Goal: Transaction & Acquisition: Purchase product/service

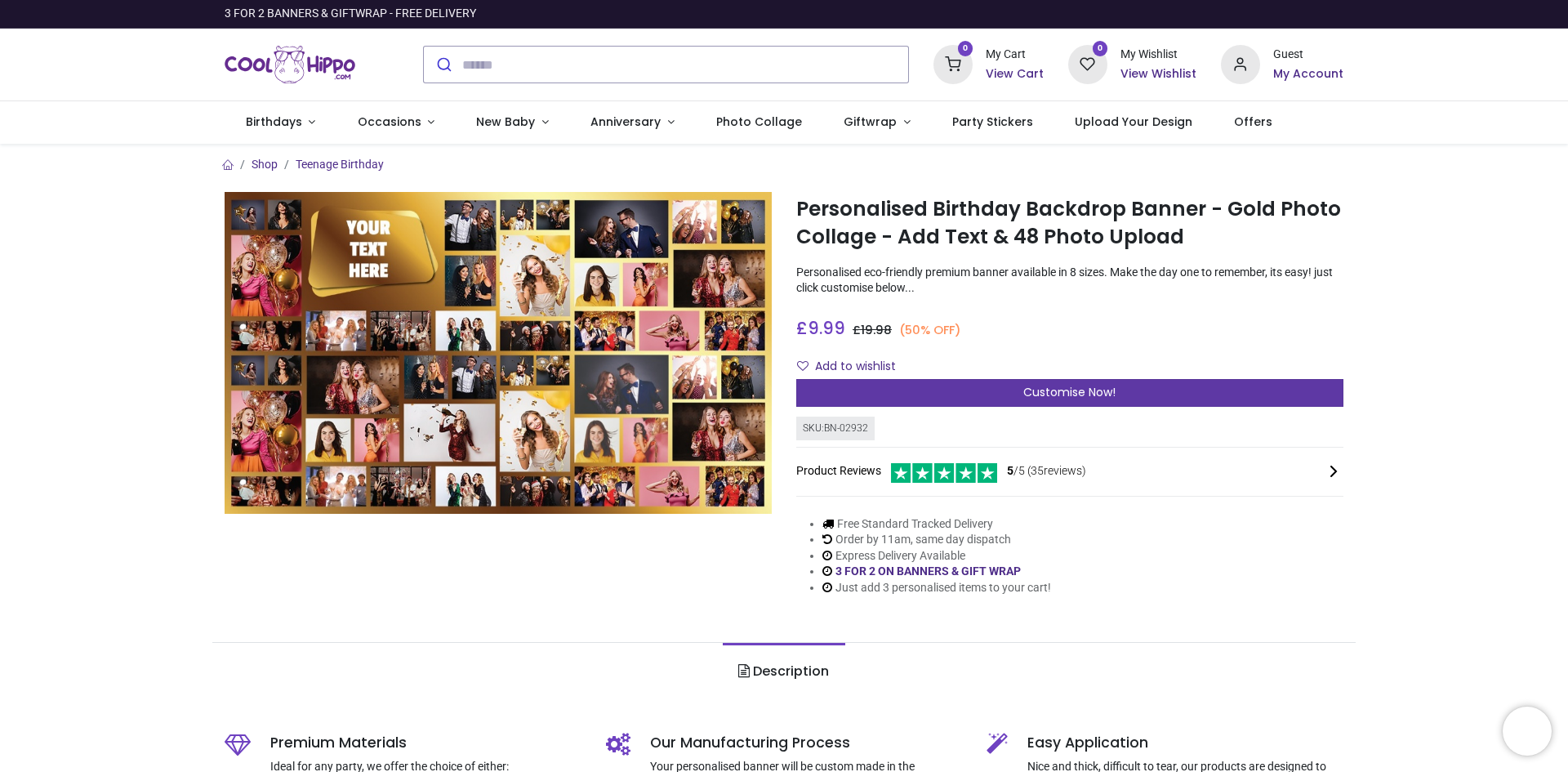
click at [1084, 388] on span "Customise Now!" at bounding box center [1070, 391] width 92 height 16
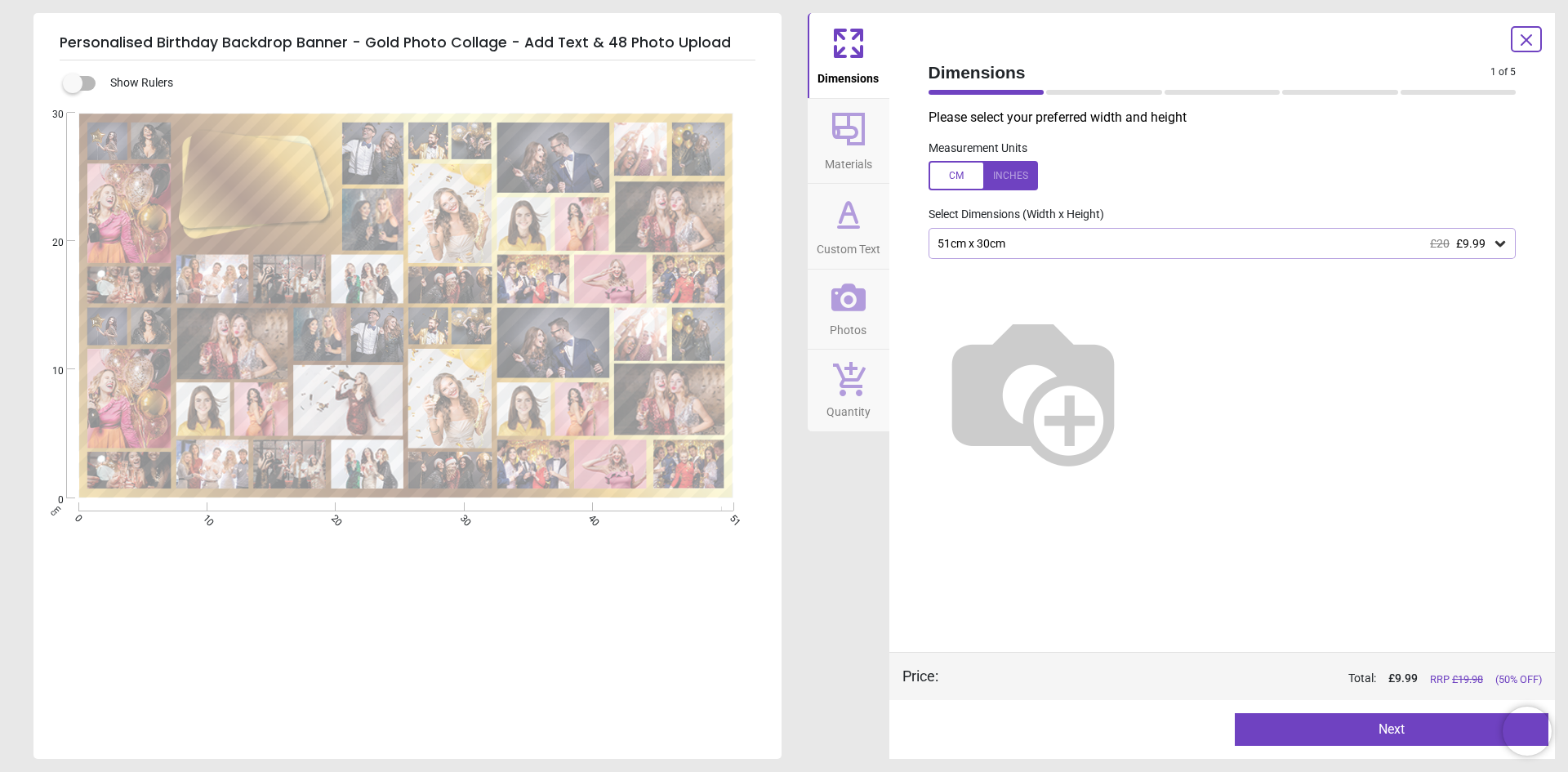
click at [1504, 245] on icon at bounding box center [1500, 243] width 16 height 16
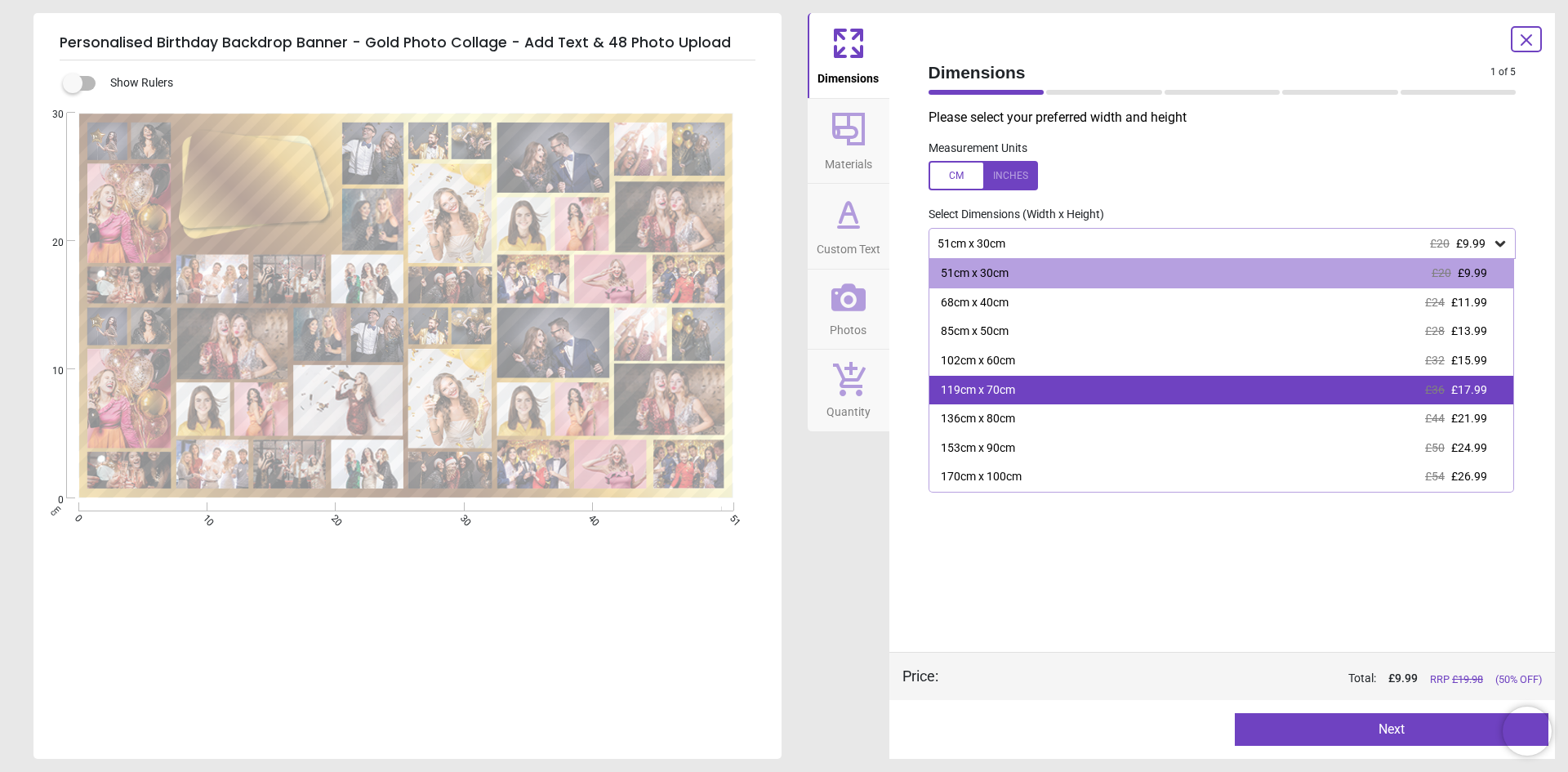
click at [1055, 384] on div "119cm x 70cm £36 £17.99" at bounding box center [1221, 390] width 585 height 29
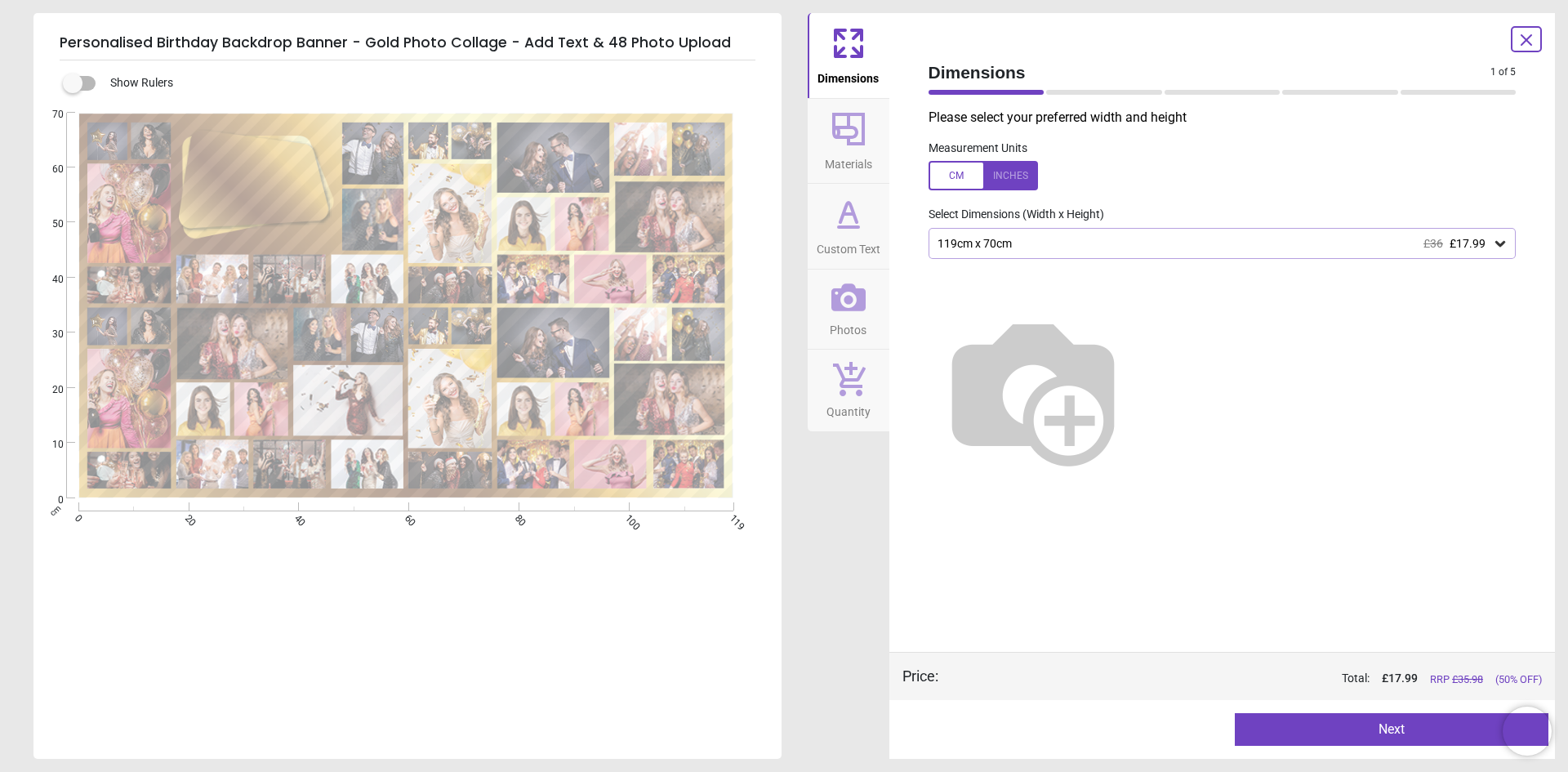
click at [1502, 247] on icon at bounding box center [1500, 243] width 16 height 16
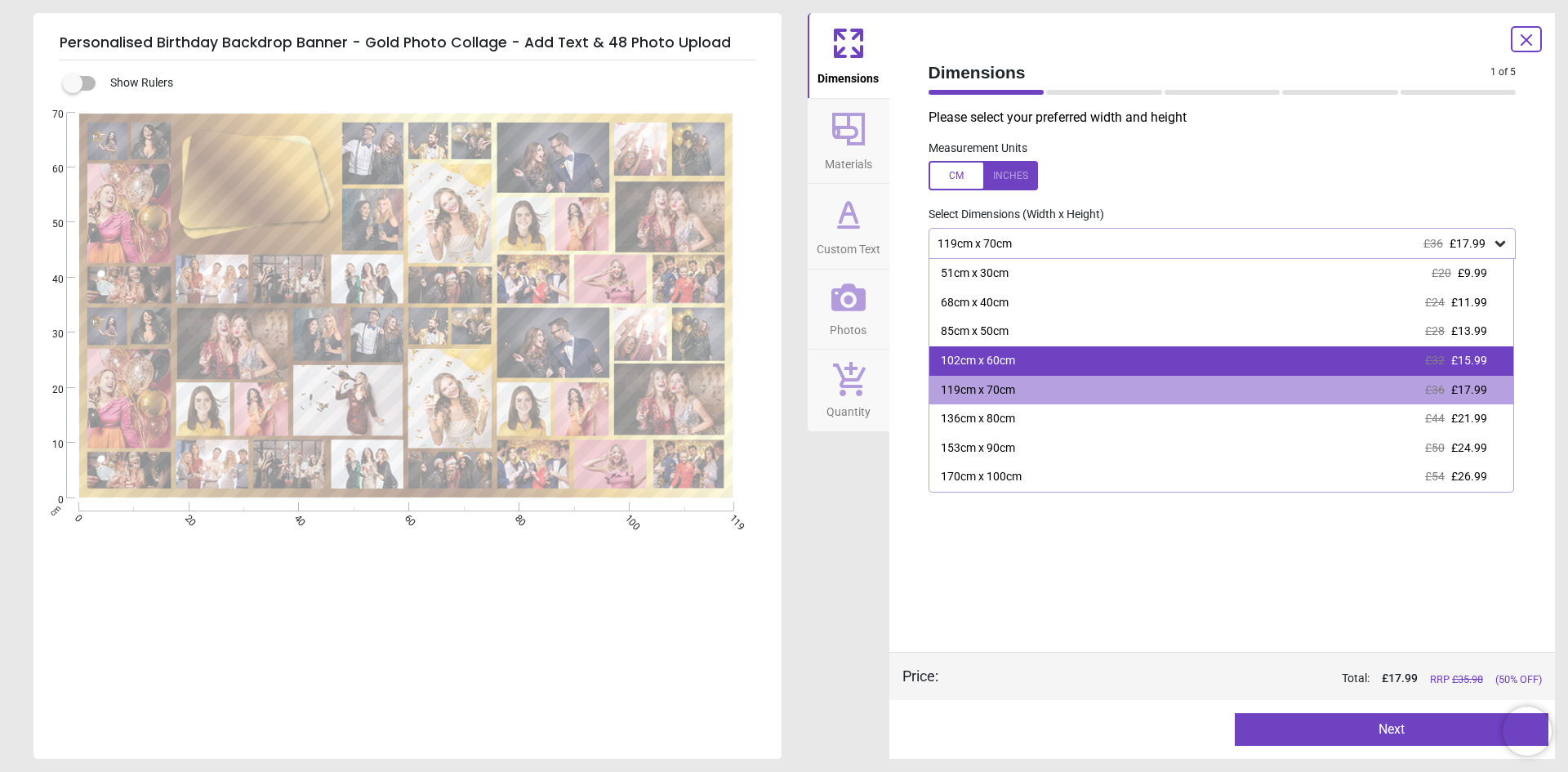
click at [1043, 365] on div "102cm x 60cm £32 £15.99" at bounding box center [1221, 361] width 585 height 29
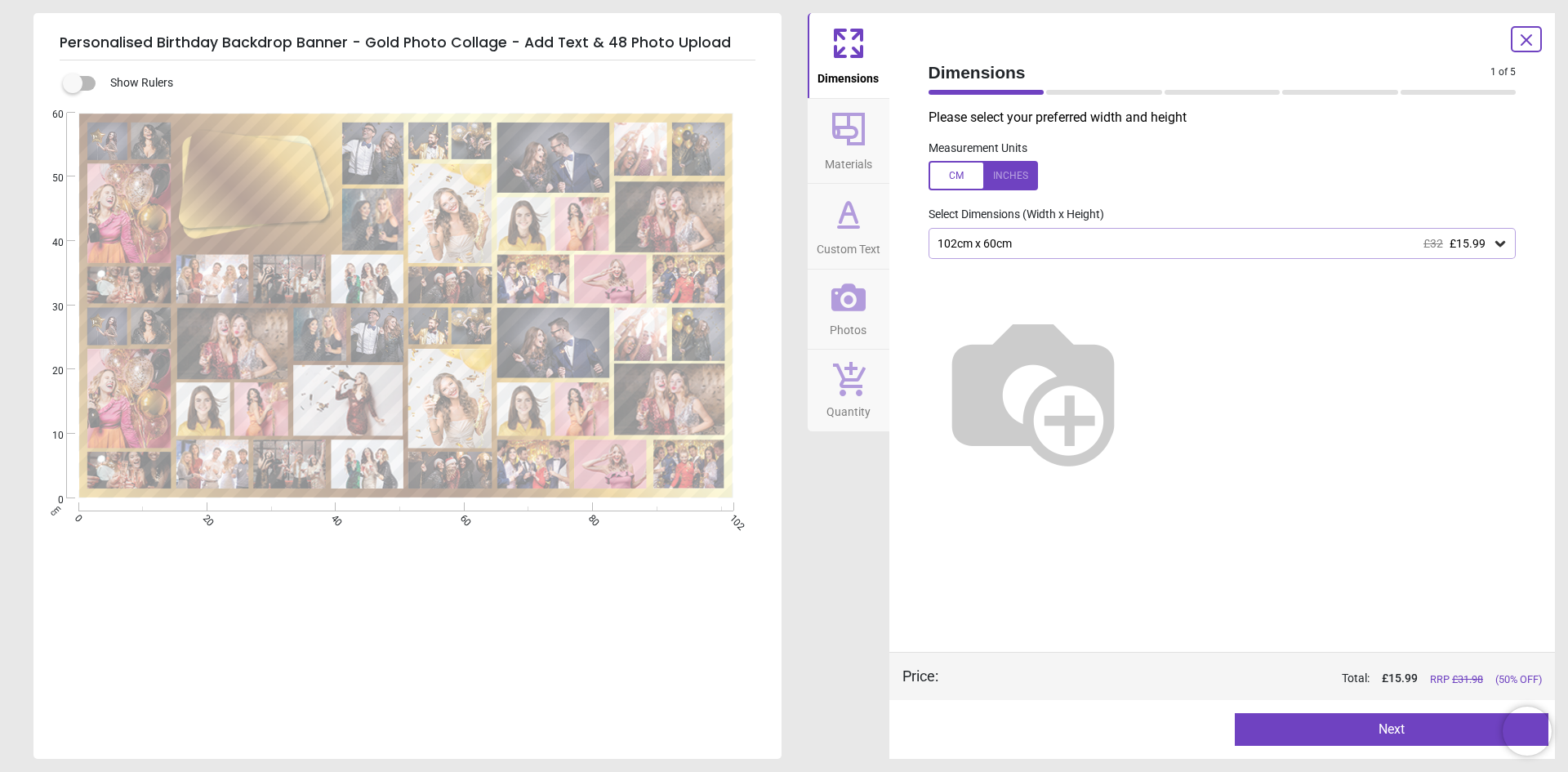
click at [1504, 242] on icon at bounding box center [1500, 243] width 9 height 6
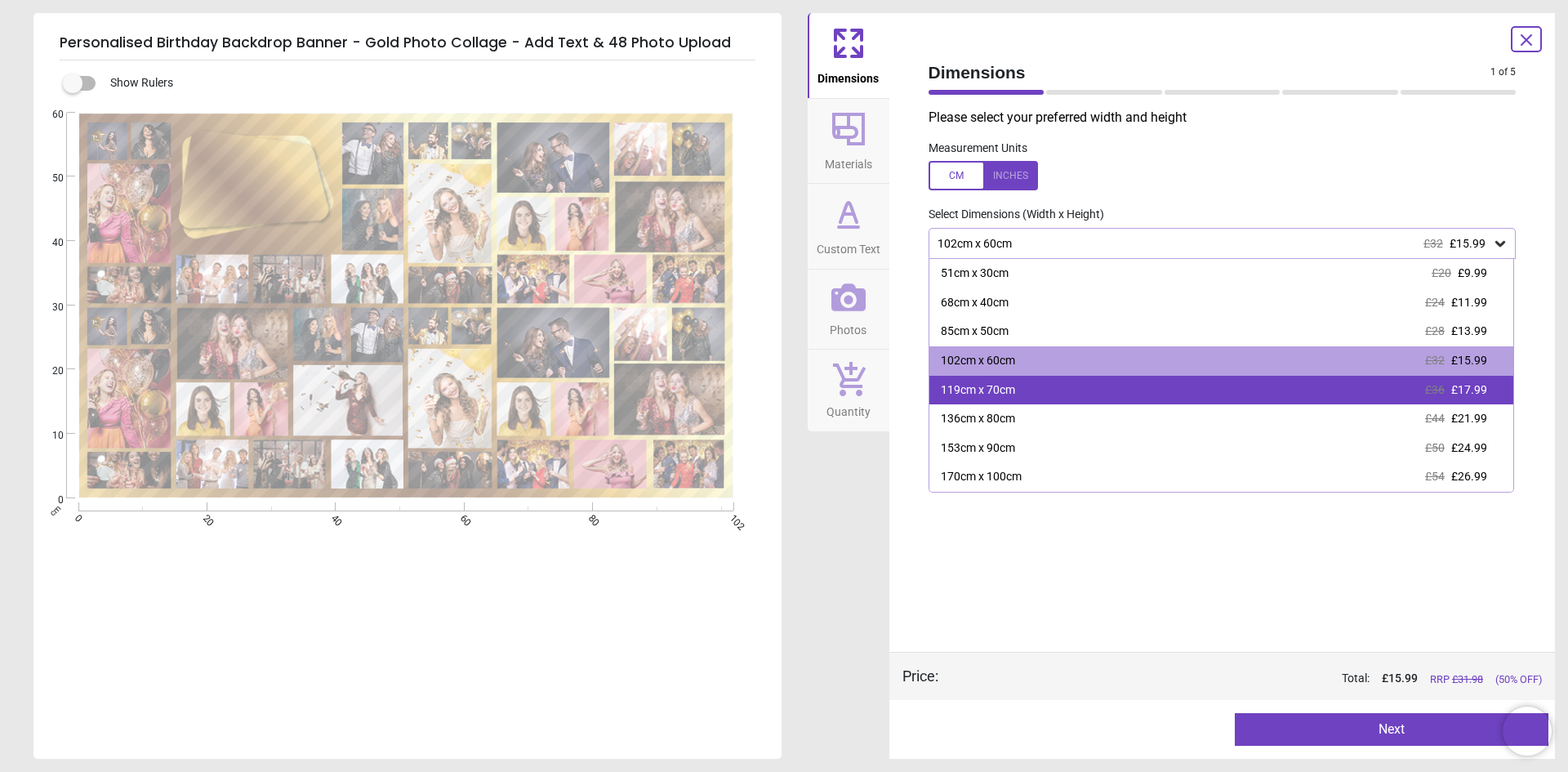
click at [1033, 388] on div "119cm x 70cm £36 £17.99" at bounding box center [1221, 390] width 585 height 29
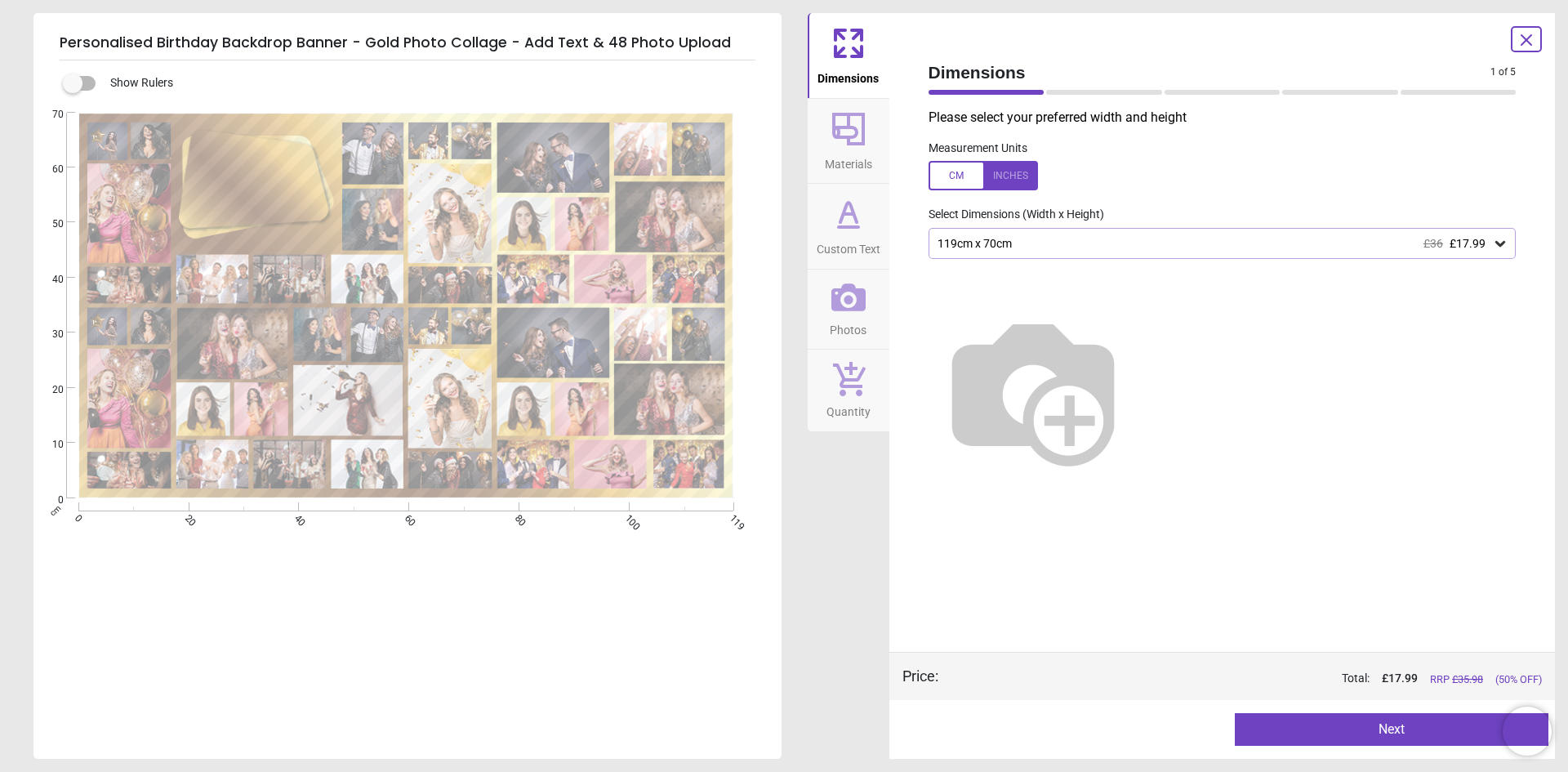
click at [1399, 723] on button "Next" at bounding box center [1392, 729] width 313 height 33
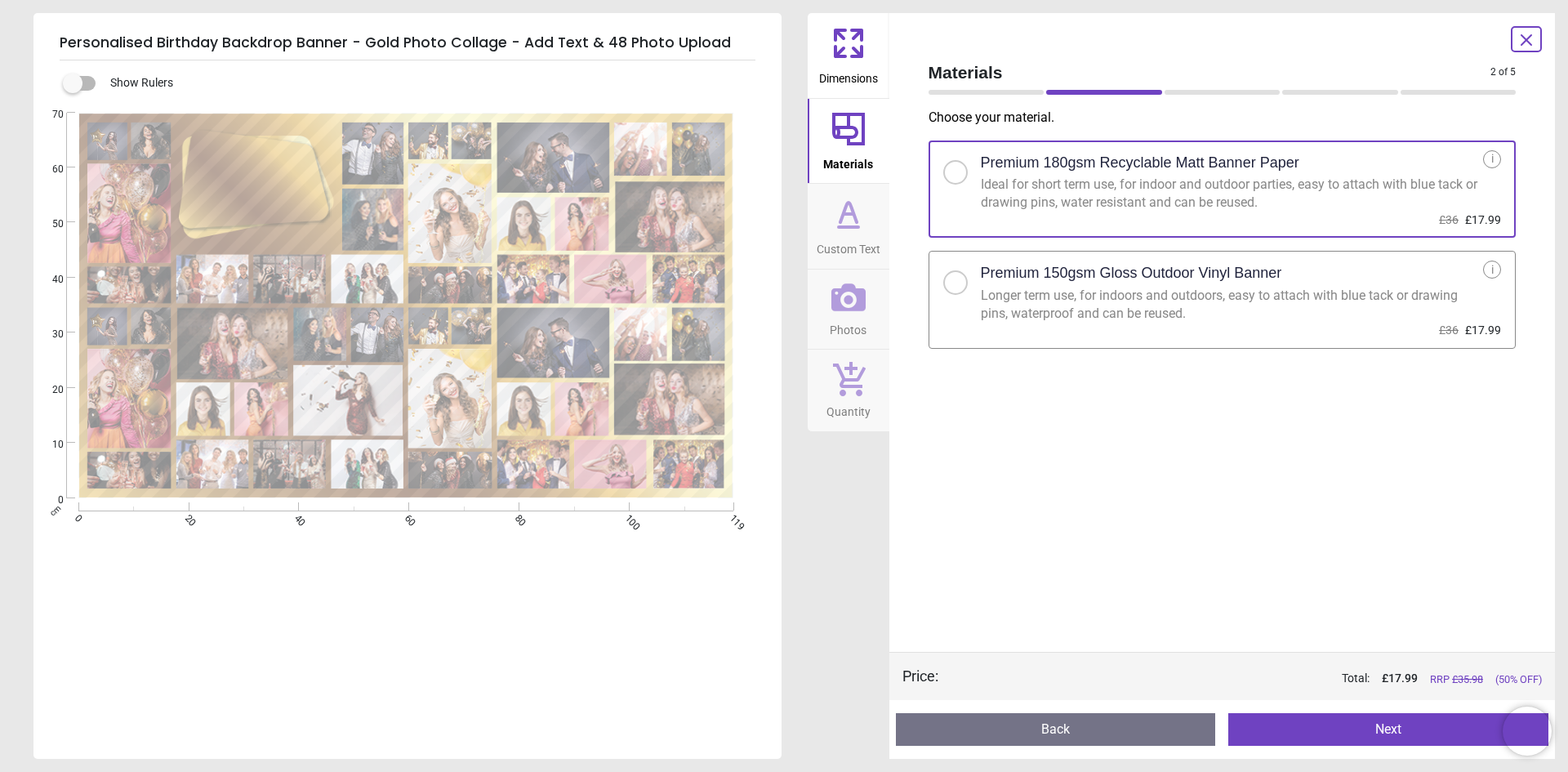
click at [1404, 727] on button "Next" at bounding box center [1388, 729] width 320 height 33
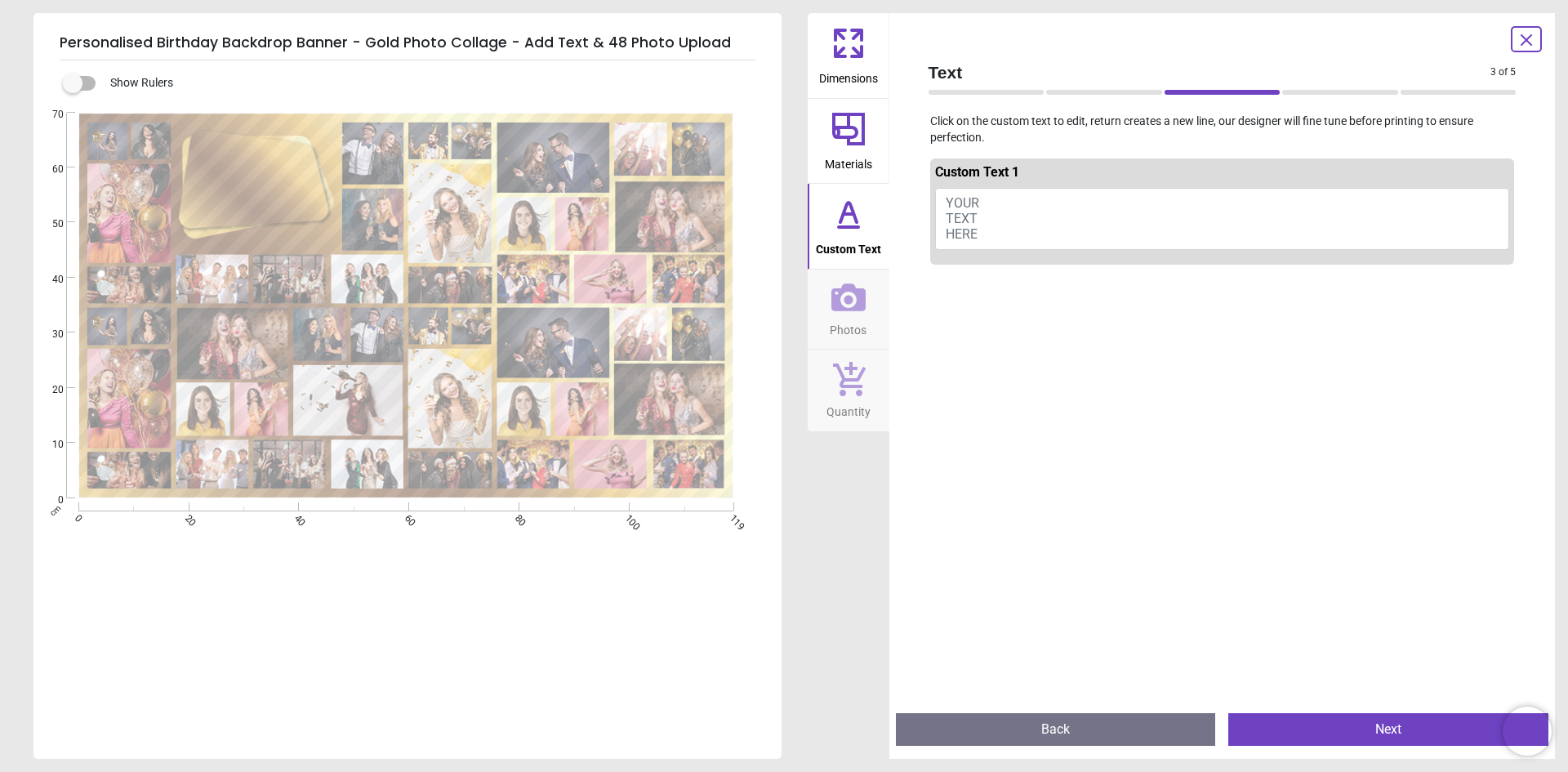
click at [978, 202] on span "YOUR TEXT HERE" at bounding box center [962, 218] width 33 height 46
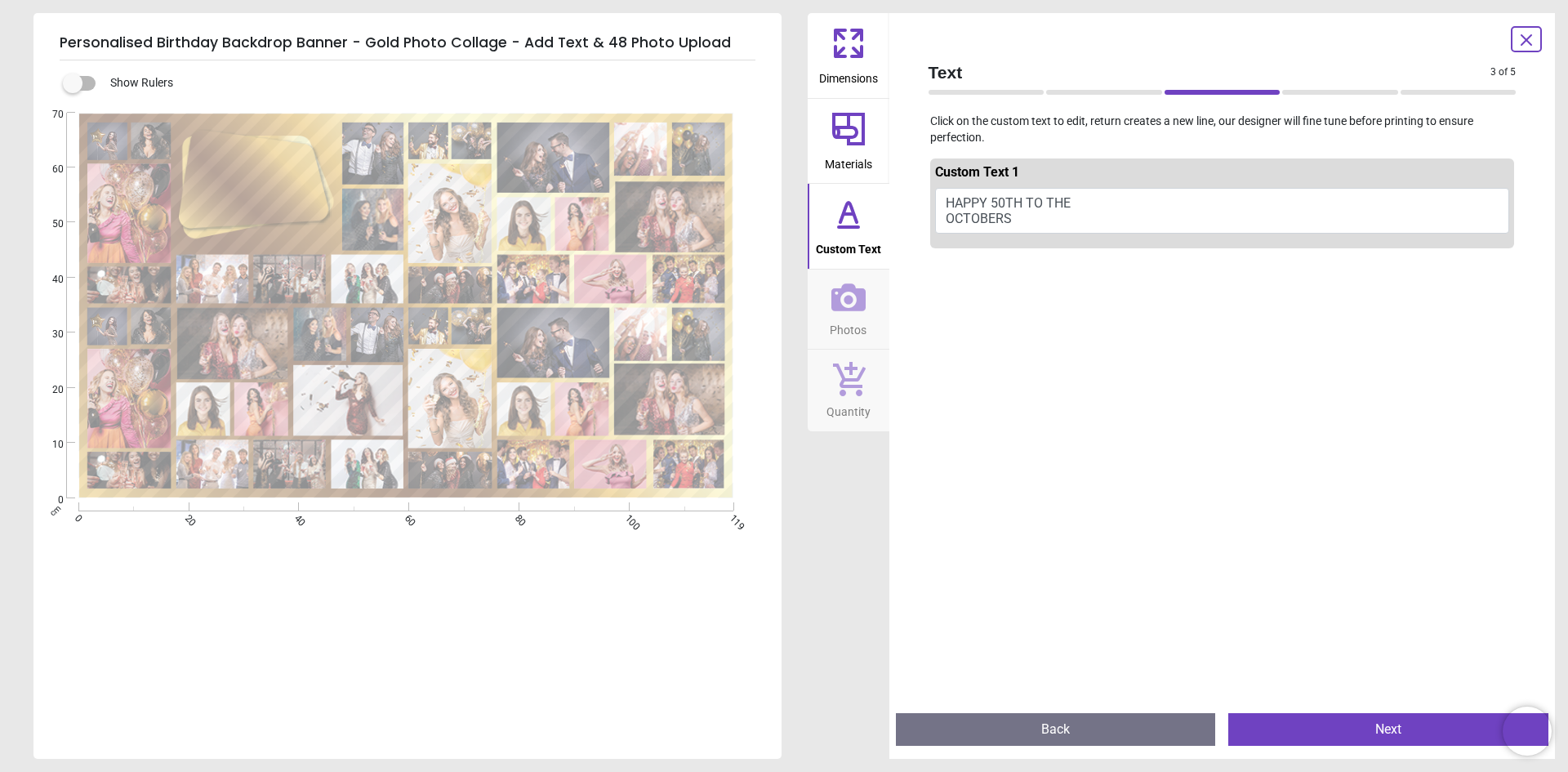
click at [282, 169] on textarea "**********" at bounding box center [251, 181] width 118 height 31
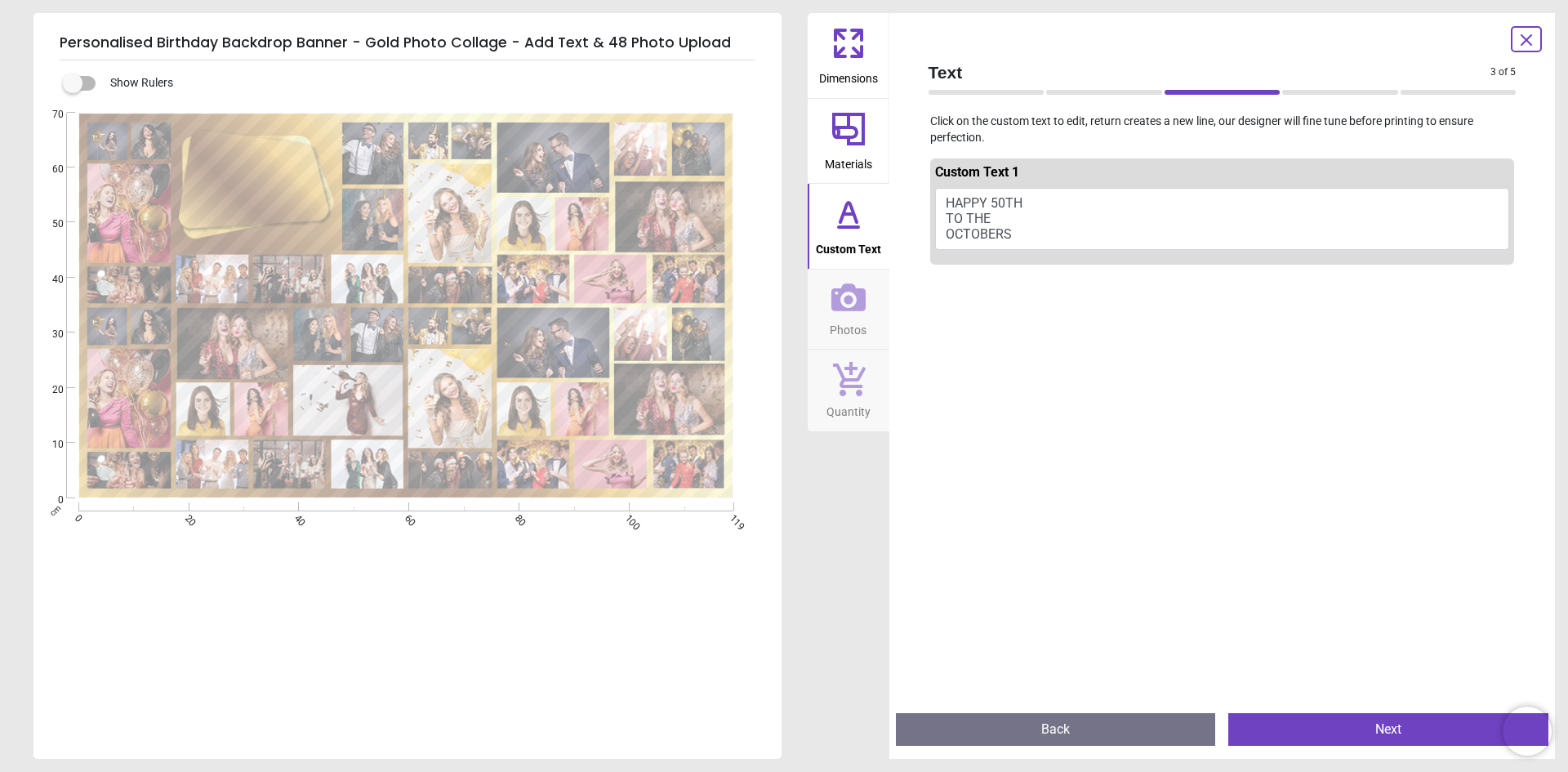
drag, startPoint x: 205, startPoint y: 205, endPoint x: 294, endPoint y: 205, distance: 89.0
click at [294, 205] on textarea "**********" at bounding box center [251, 181] width 118 height 72
click at [250, 177] on textarea "**********" at bounding box center [251, 181] width 118 height 62
click at [278, 177] on textarea "**********" at bounding box center [251, 181] width 118 height 62
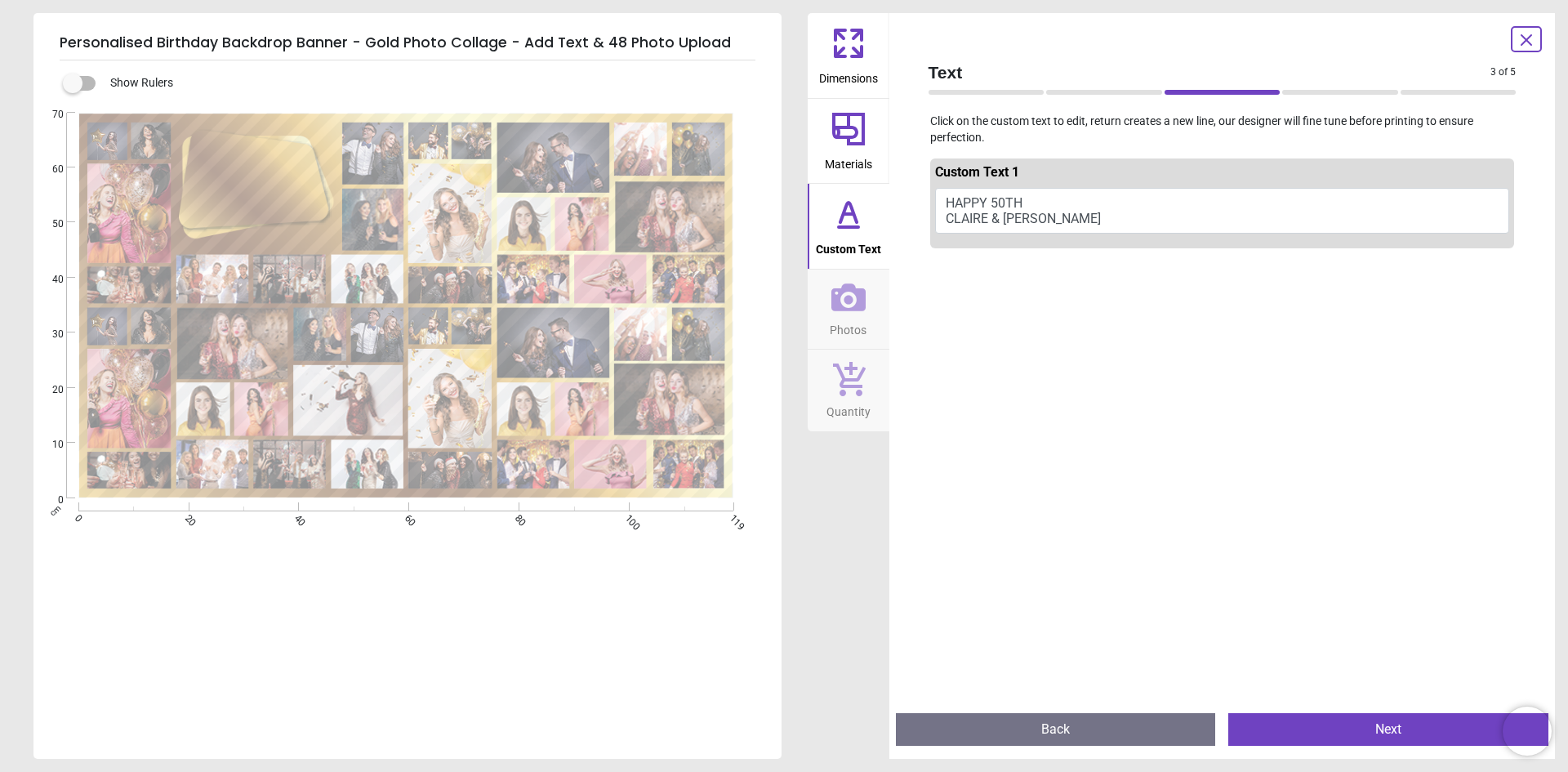
type textarea "**********"
click at [1392, 725] on button "Next" at bounding box center [1388, 729] width 320 height 33
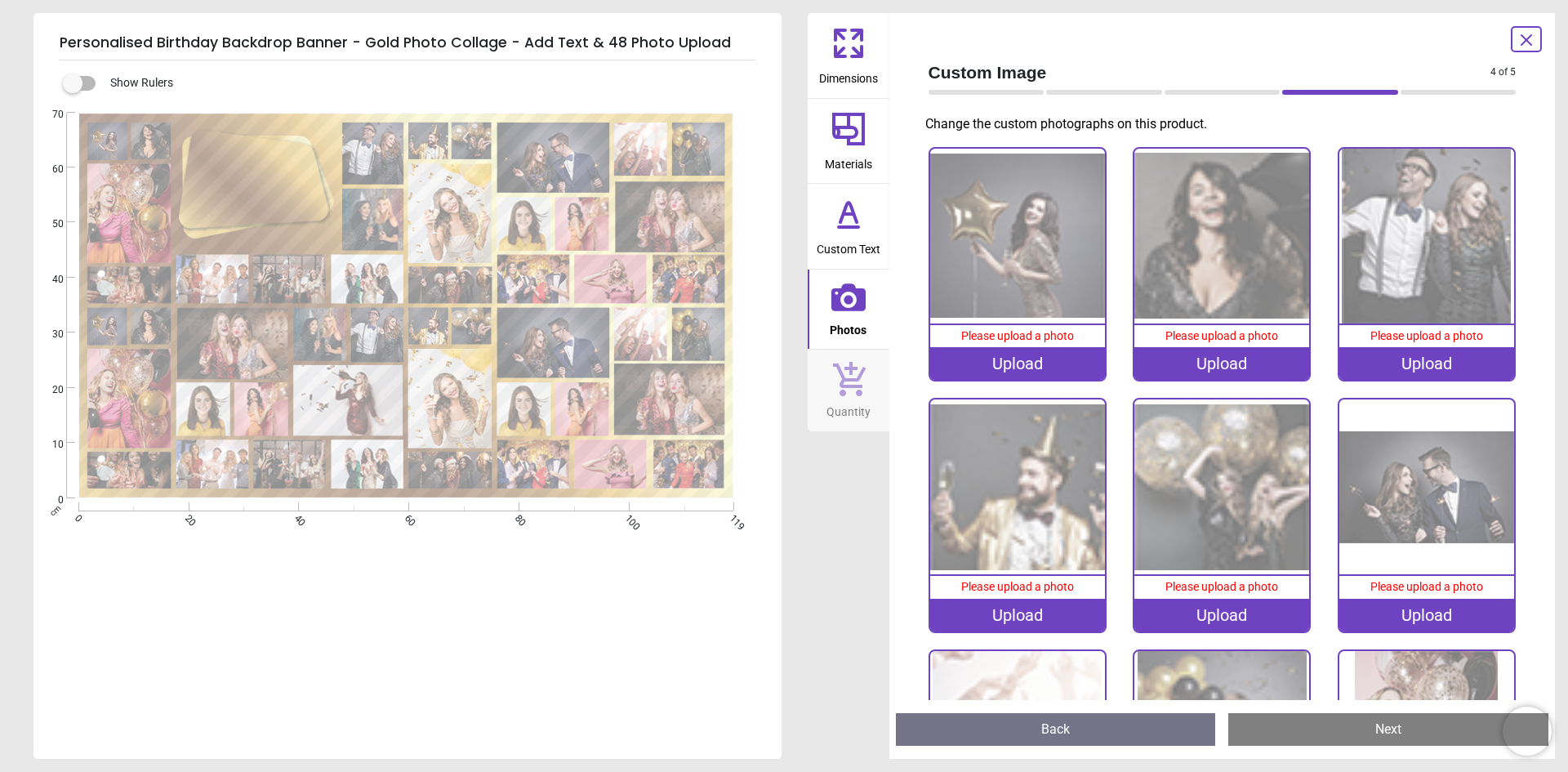
click at [1020, 365] on div "Upload" at bounding box center [1018, 364] width 175 height 33
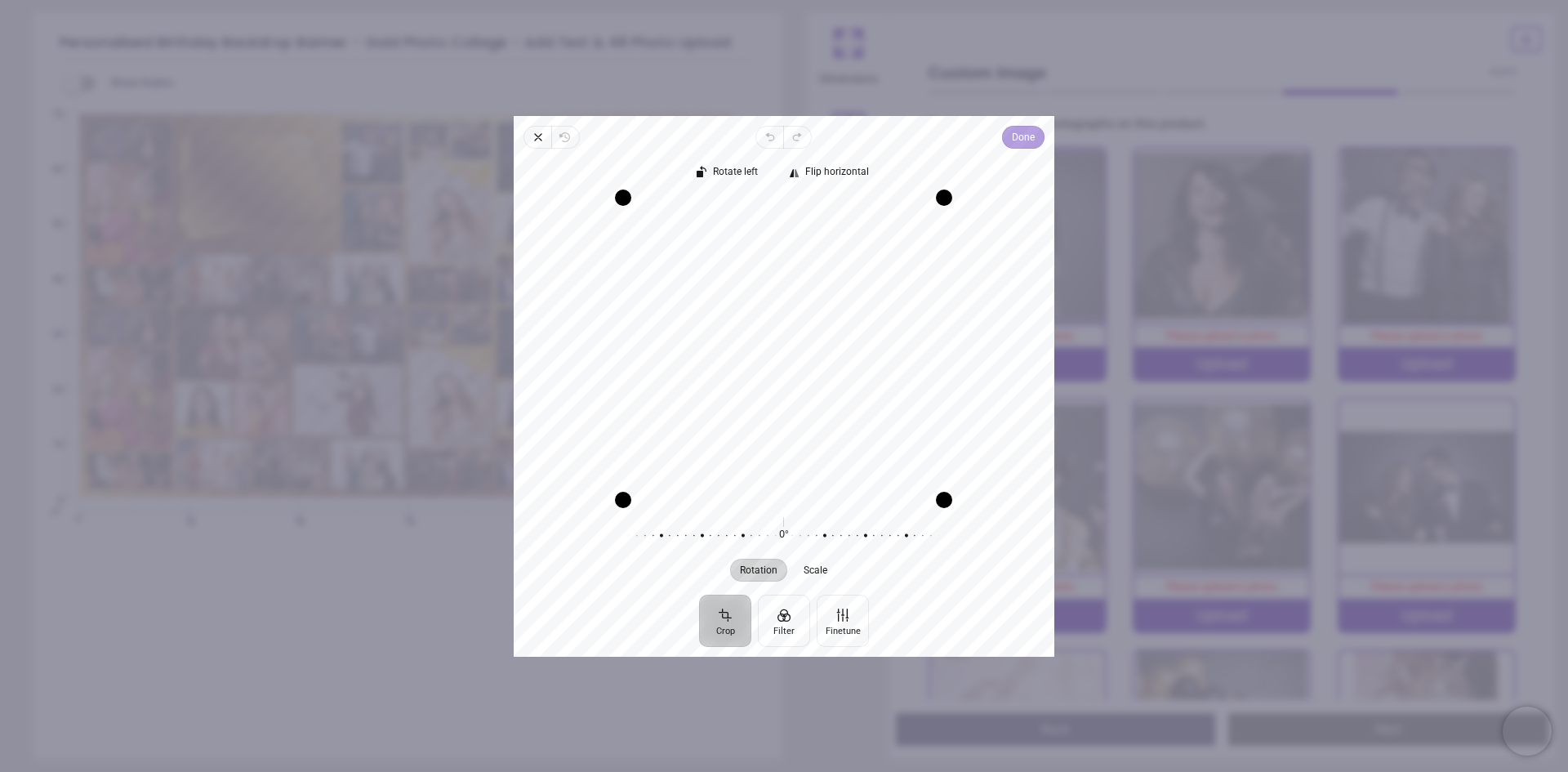
click at [1024, 138] on span "Done" at bounding box center [1023, 137] width 23 height 20
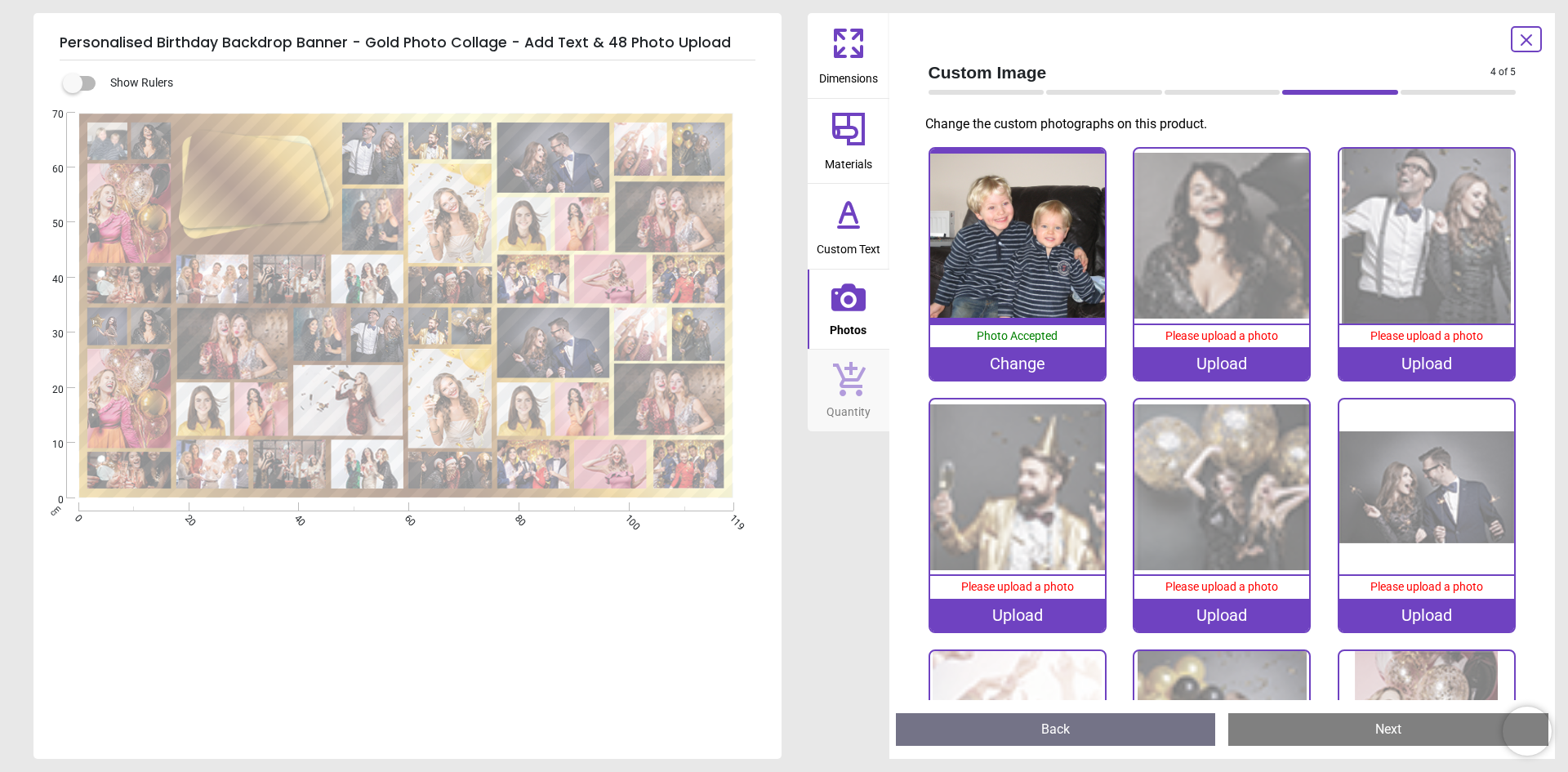
drag, startPoint x: 1001, startPoint y: 254, endPoint x: 989, endPoint y: 258, distance: 12.6
click at [989, 258] on img at bounding box center [1018, 236] width 175 height 175
drag, startPoint x: 1027, startPoint y: 257, endPoint x: 959, endPoint y: 219, distance: 77.9
click at [959, 219] on img at bounding box center [1018, 236] width 175 height 175
click at [1020, 361] on div "Change" at bounding box center [1018, 364] width 175 height 33
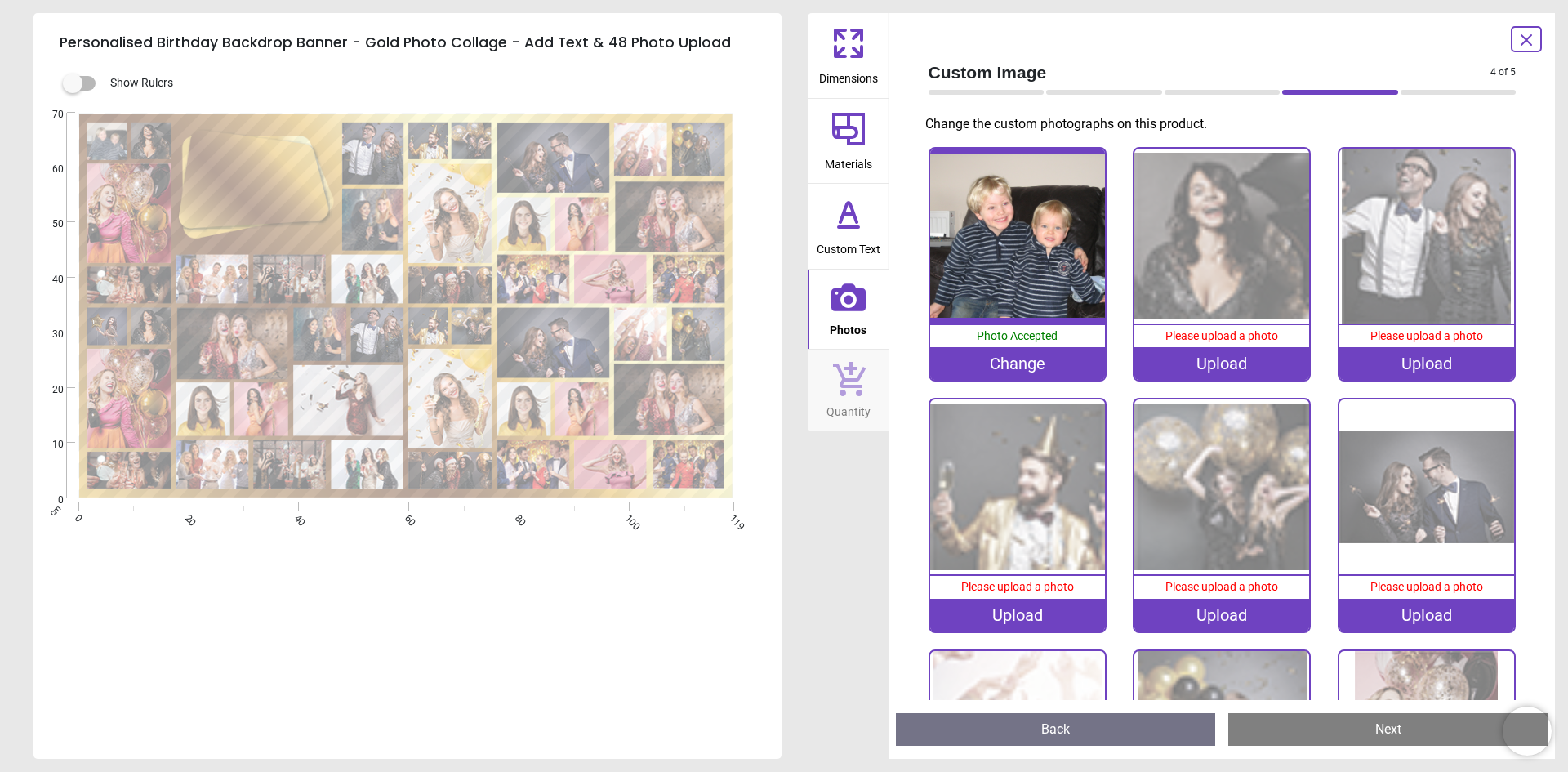
click at [1529, 40] on icon at bounding box center [1526, 39] width 20 height 20
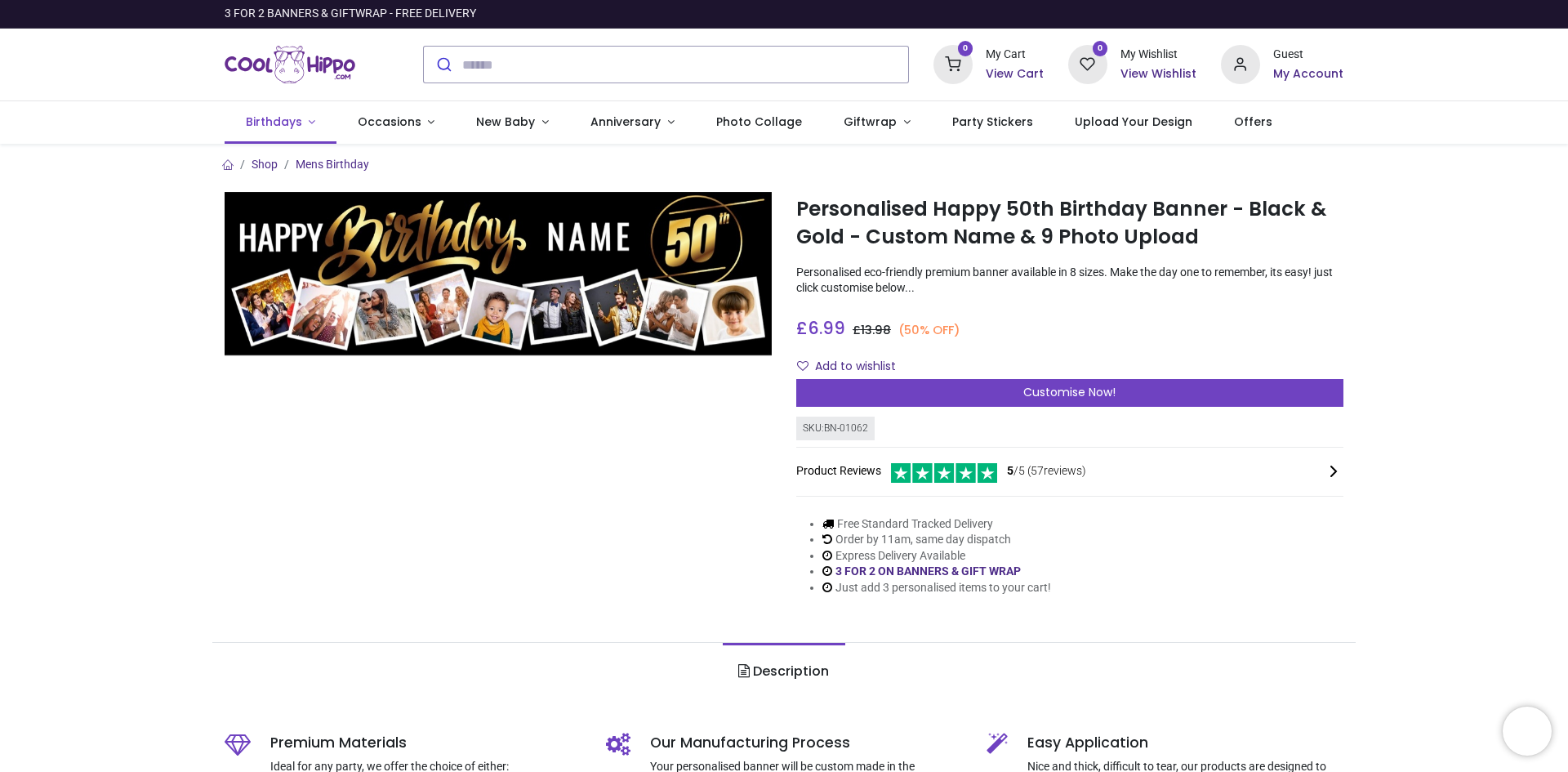
click at [276, 118] on span "Birthdays" at bounding box center [274, 122] width 56 height 16
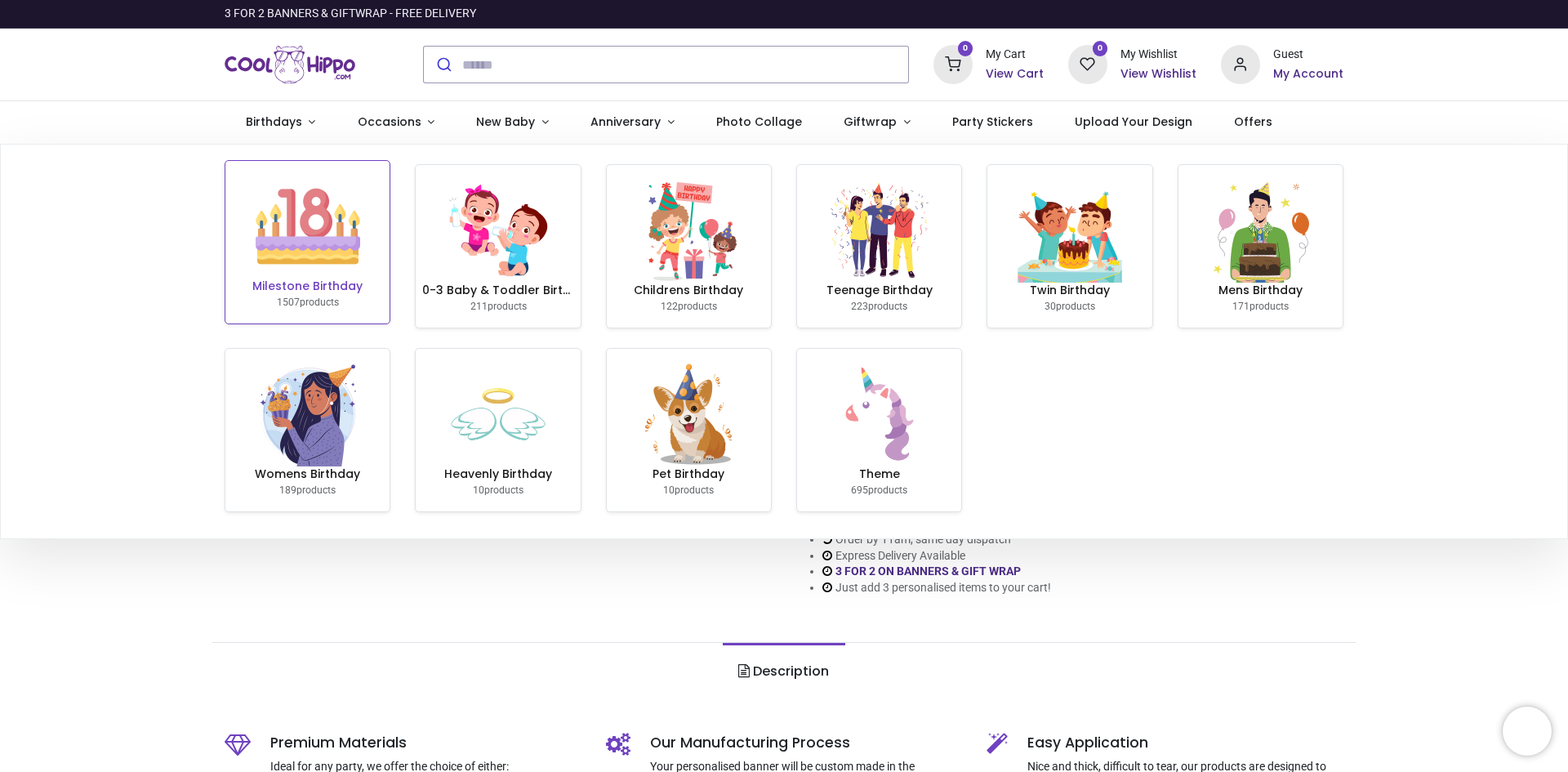
click at [321, 283] on h6 "Milestone Birthday" at bounding box center [307, 286] width 151 height 16
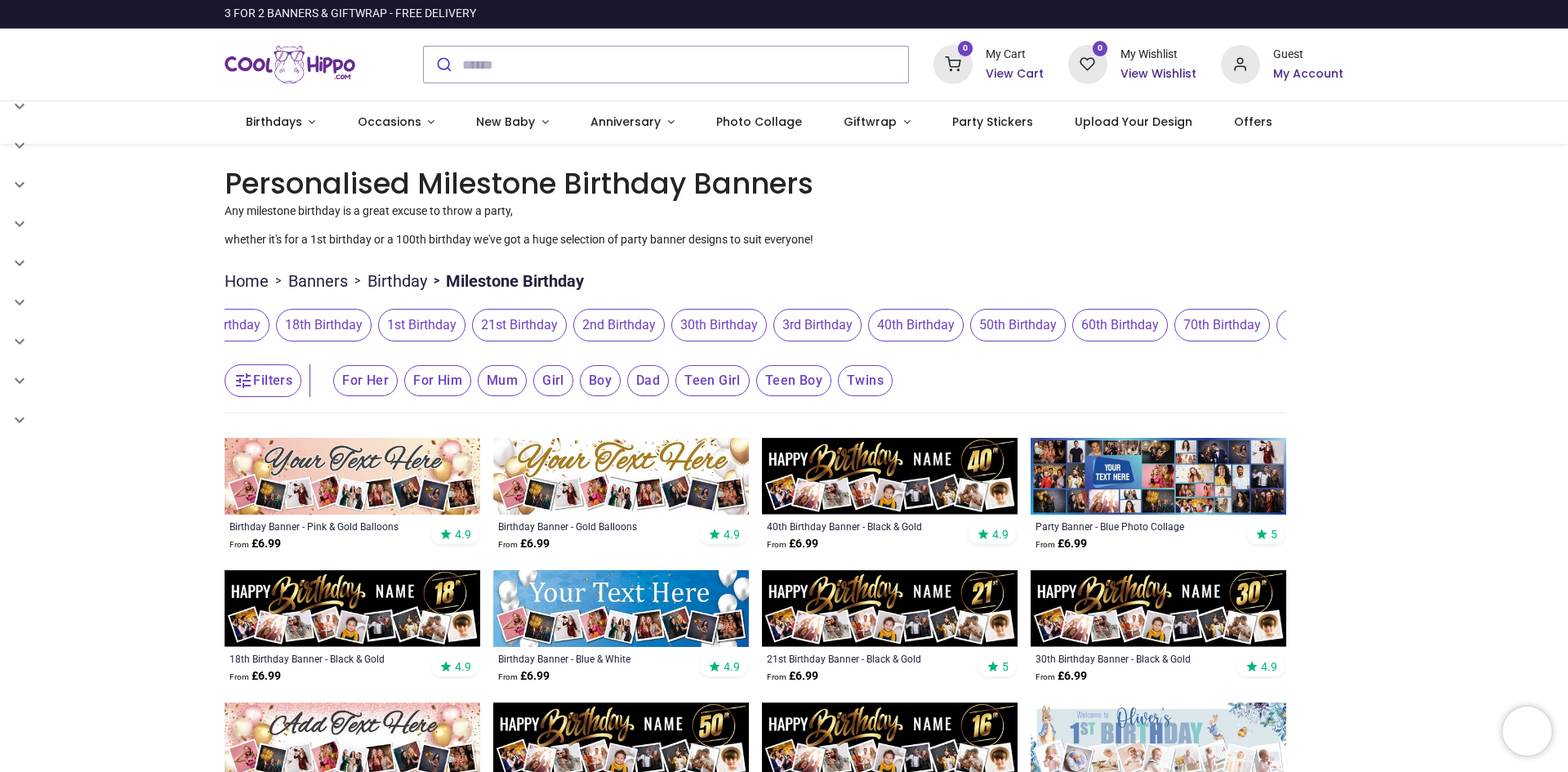
drag, startPoint x: 1239, startPoint y: 323, endPoint x: 869, endPoint y: 317, distance: 370.0
click at [869, 317] on span "40th Birthday" at bounding box center [916, 325] width 96 height 33
click at [1024, 326] on span "50th Birthday" at bounding box center [1018, 325] width 96 height 33
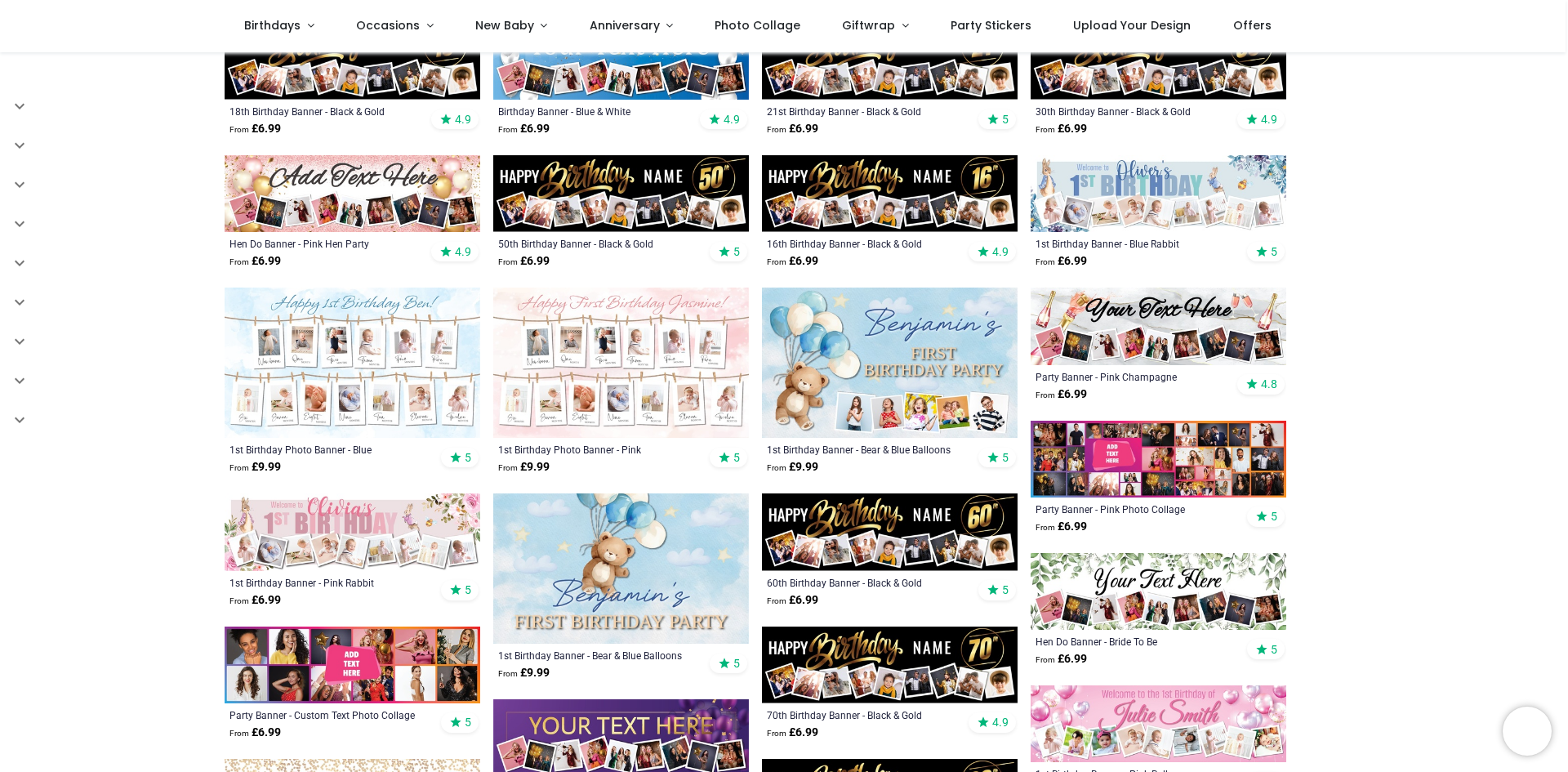
scroll to position [490, 0]
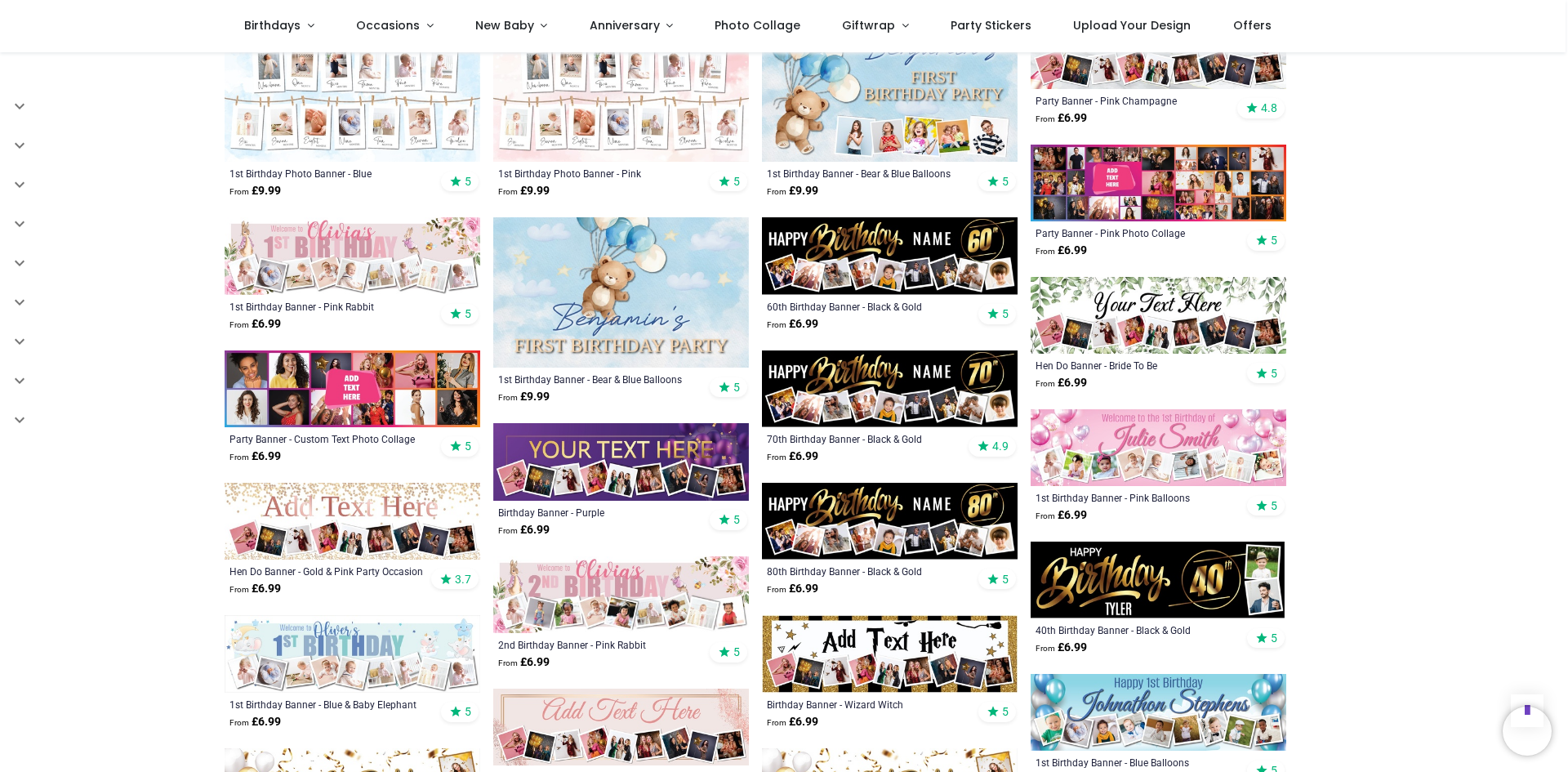
scroll to position [735, 0]
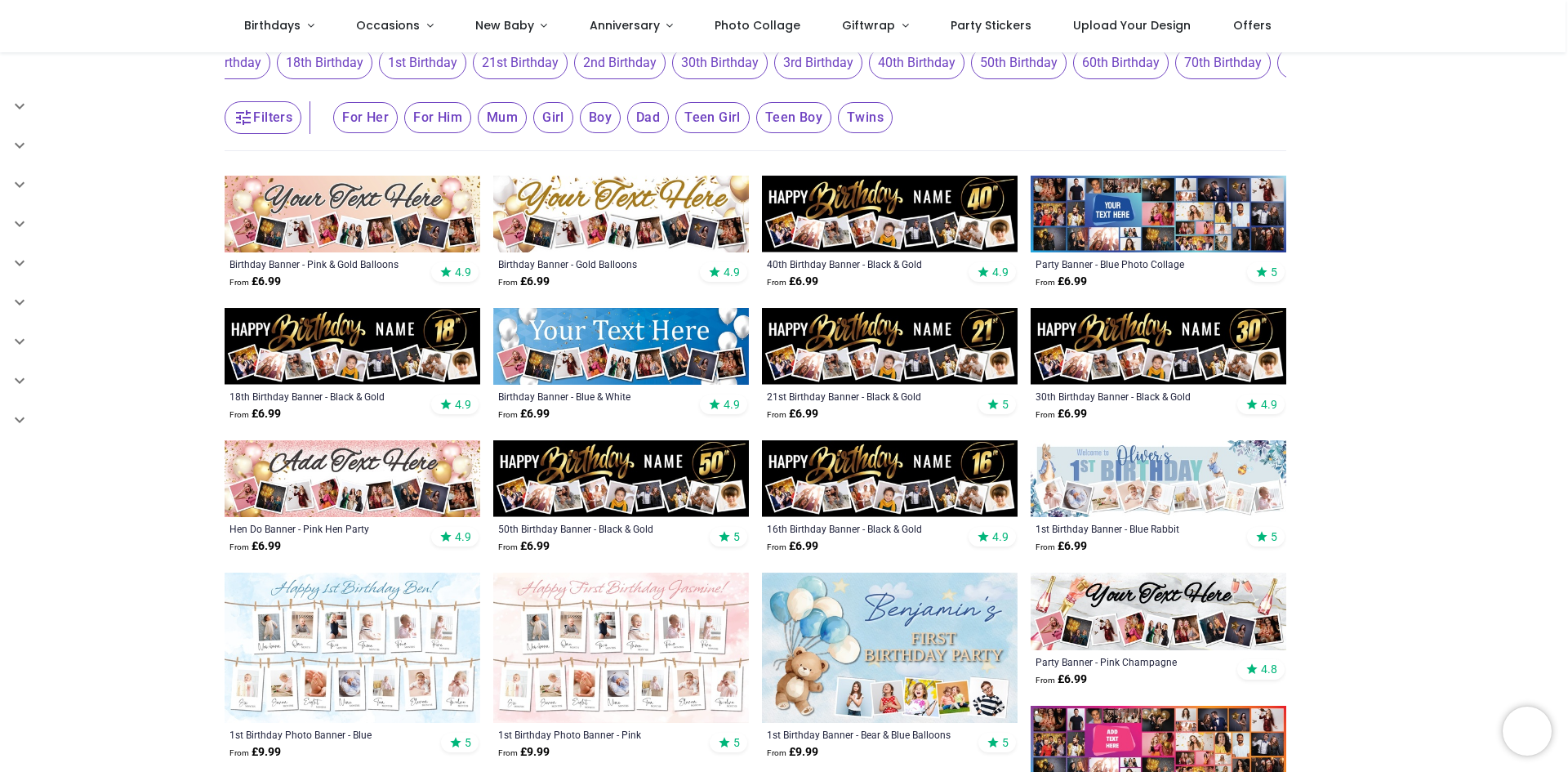
scroll to position [163, 0]
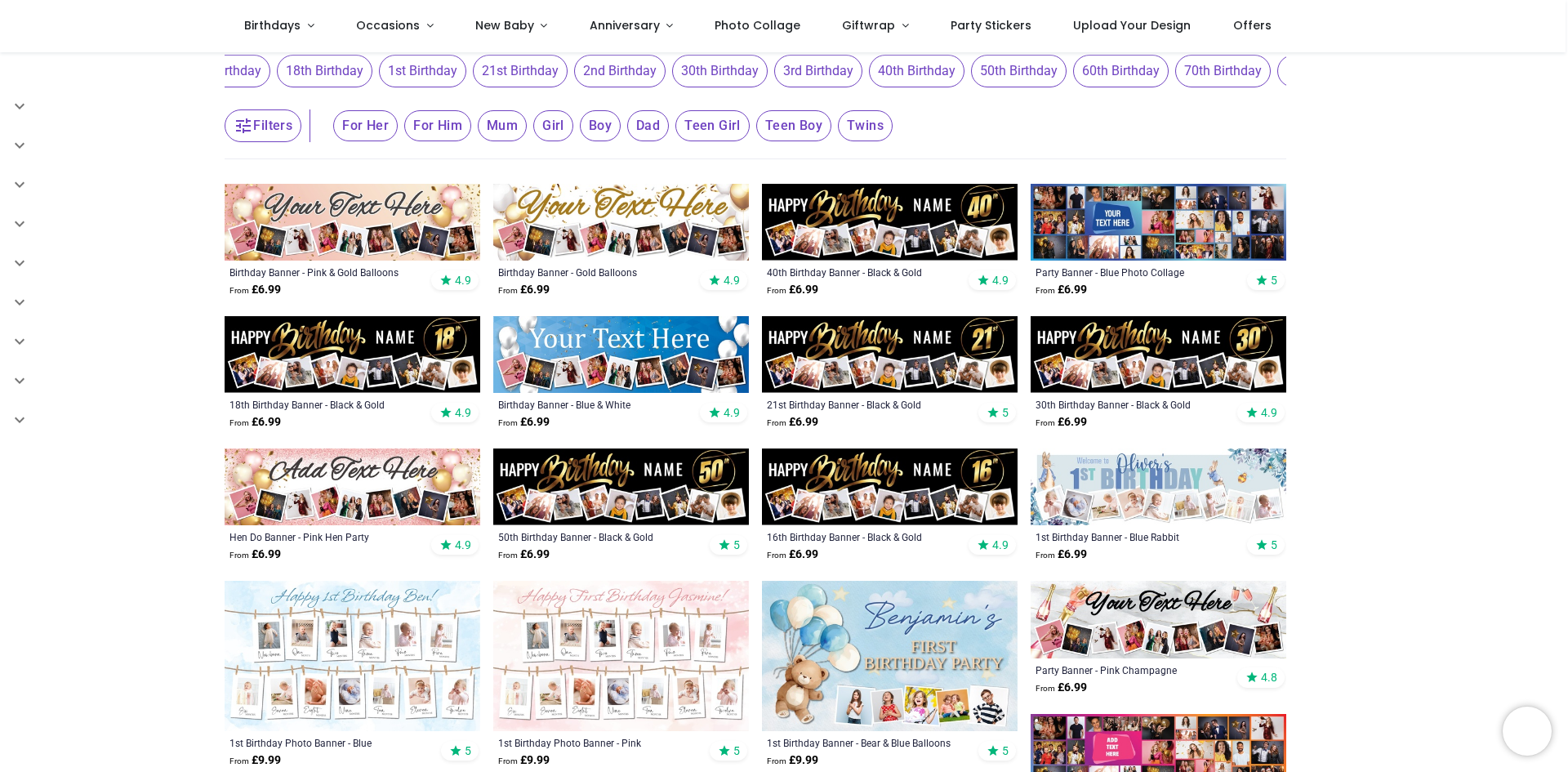
click at [646, 470] on img at bounding box center [621, 487] width 256 height 77
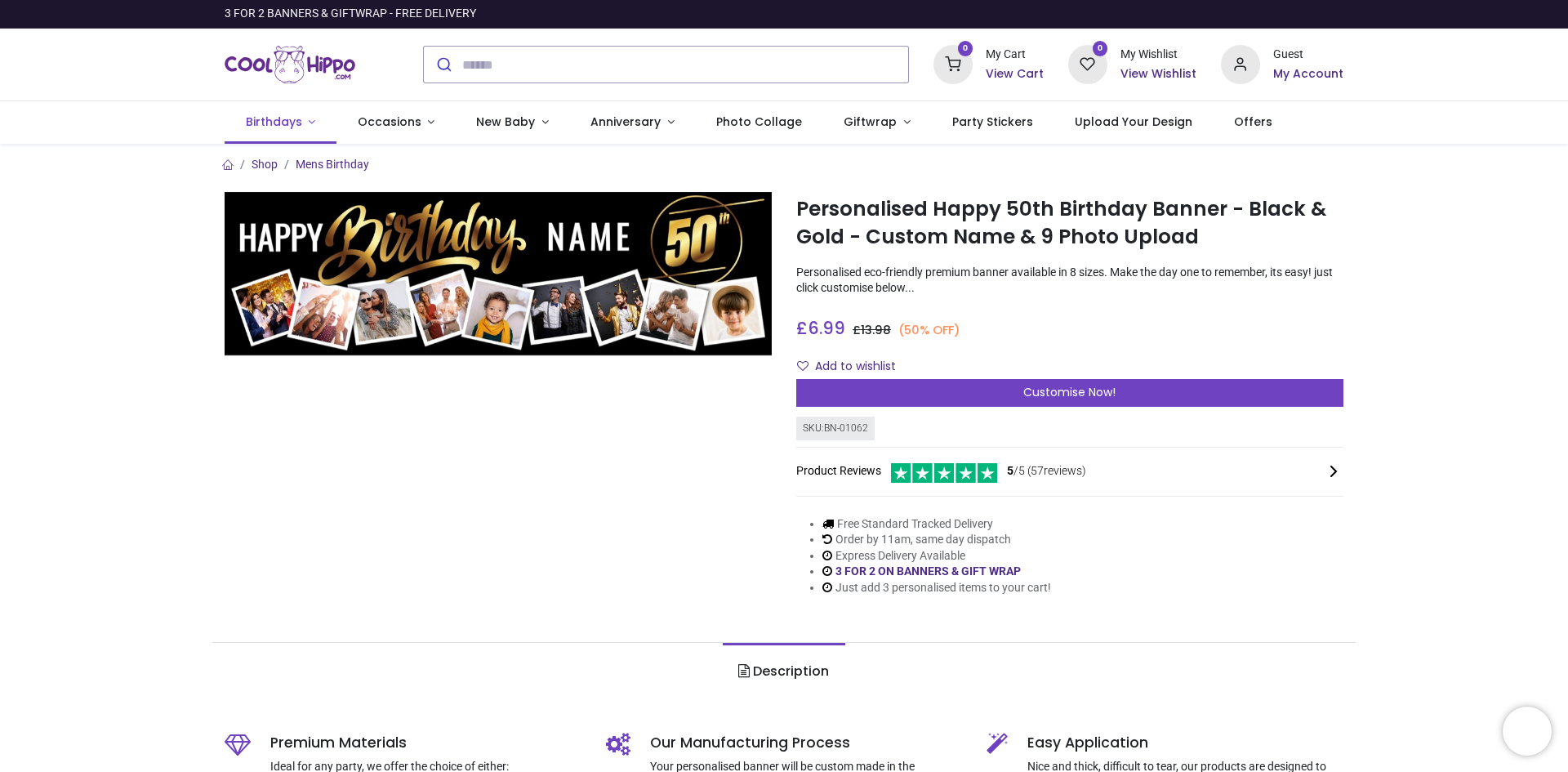
click at [303, 121] on link "Birthdays" at bounding box center [280, 122] width 112 height 43
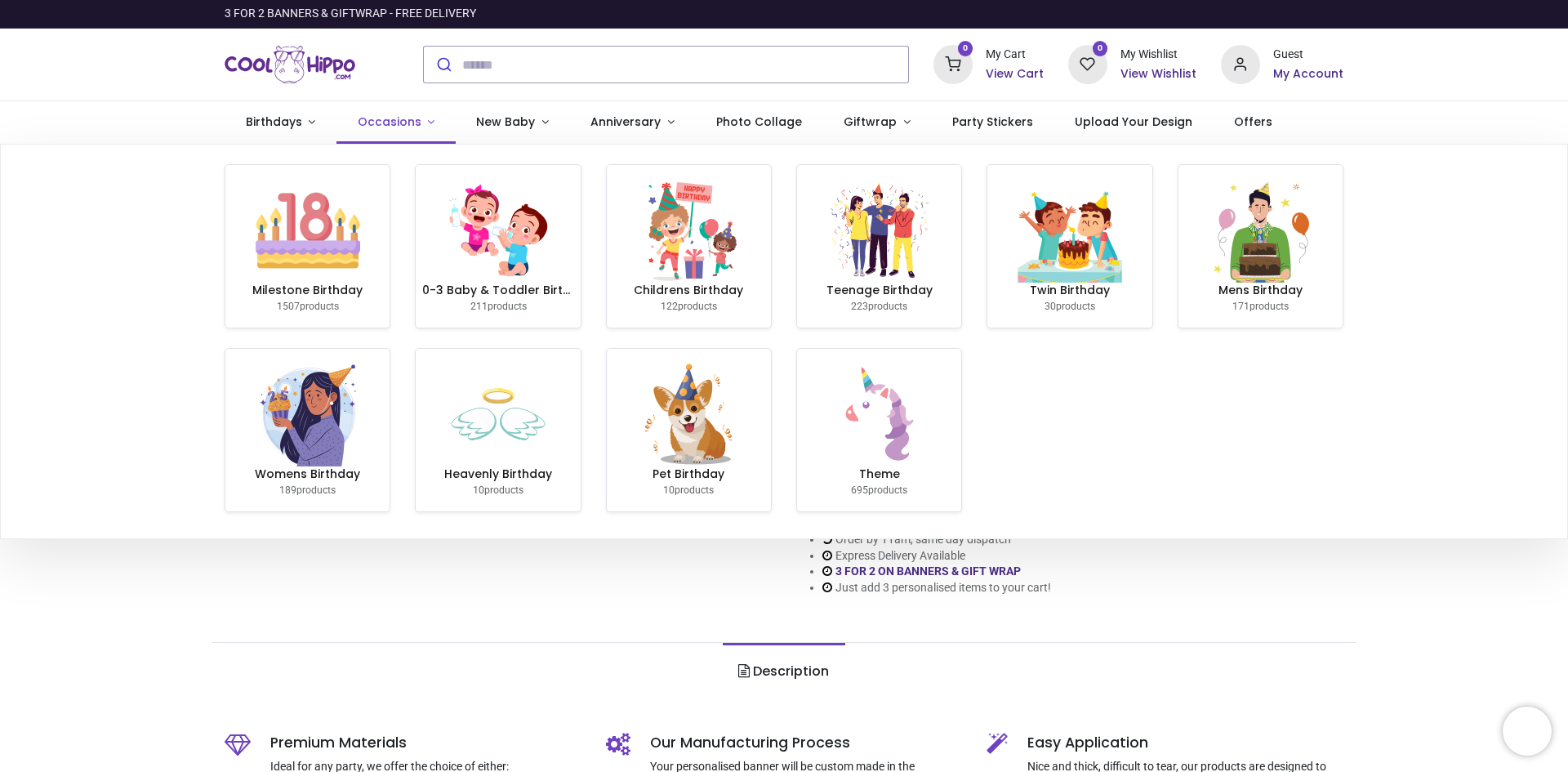
click at [389, 119] on span "Occasions" at bounding box center [389, 122] width 63 height 16
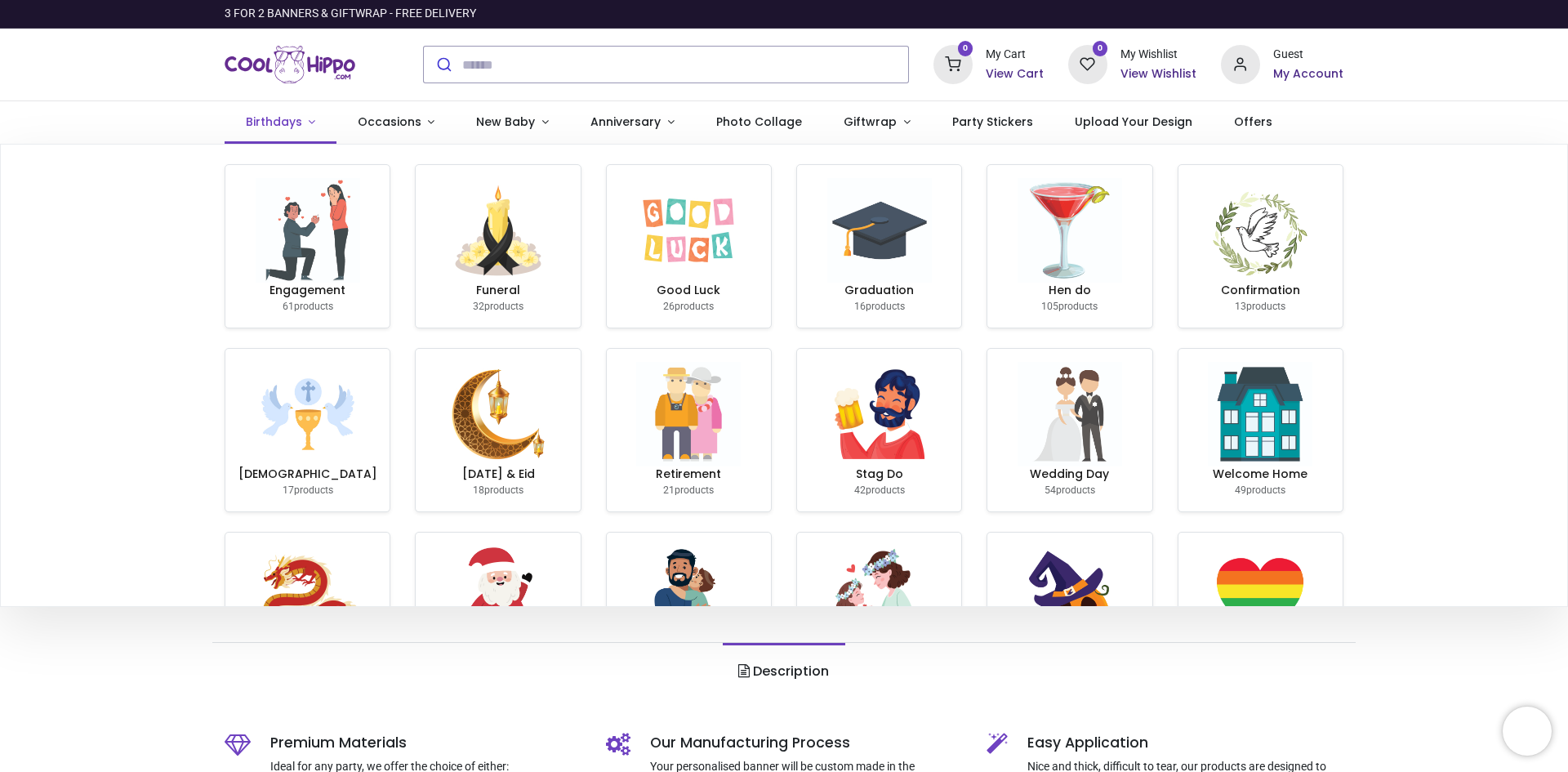
click at [280, 117] on span "Birthdays" at bounding box center [274, 122] width 56 height 16
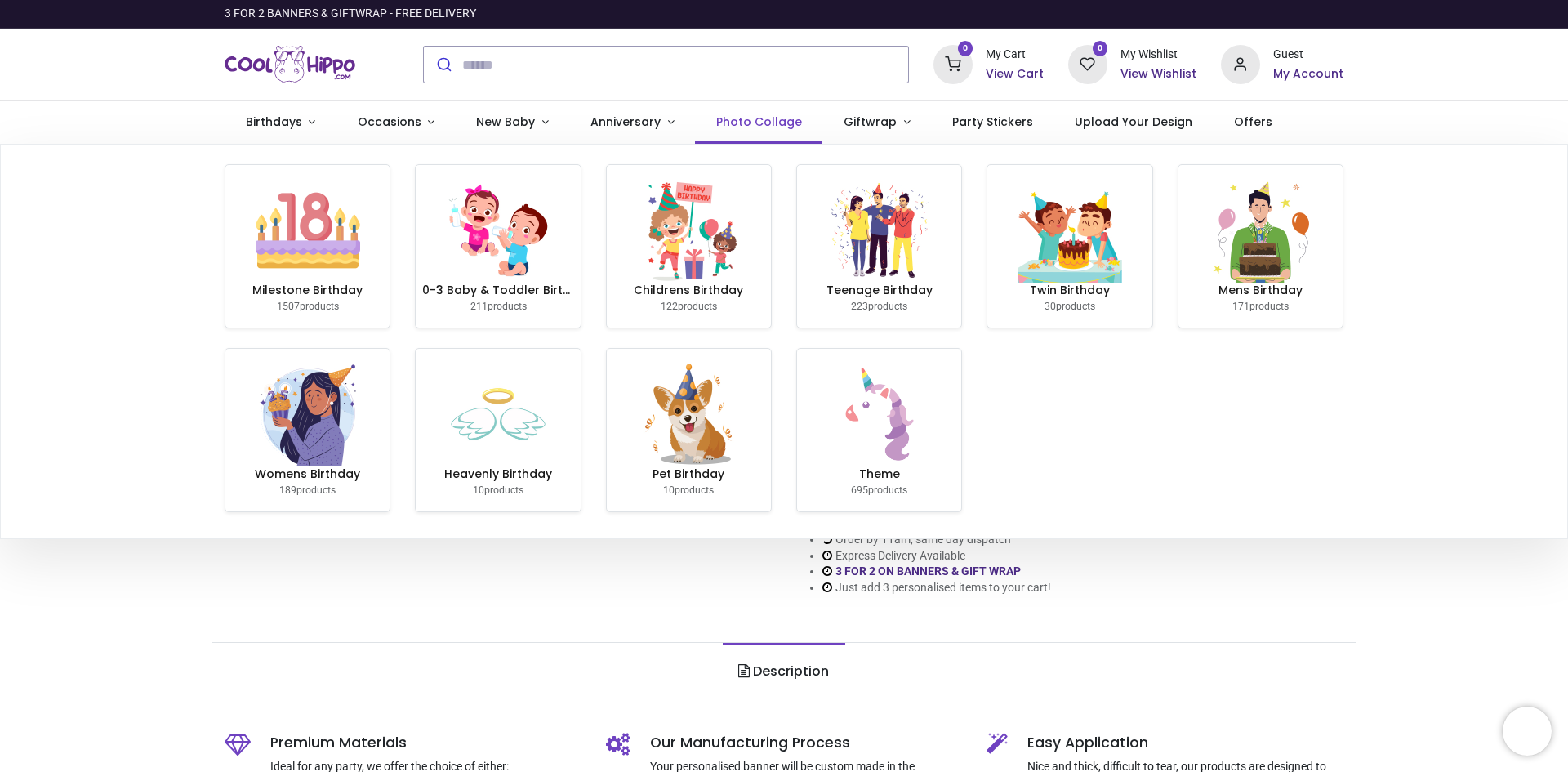
click at [775, 124] on span "Photo Collage" at bounding box center [759, 122] width 86 height 16
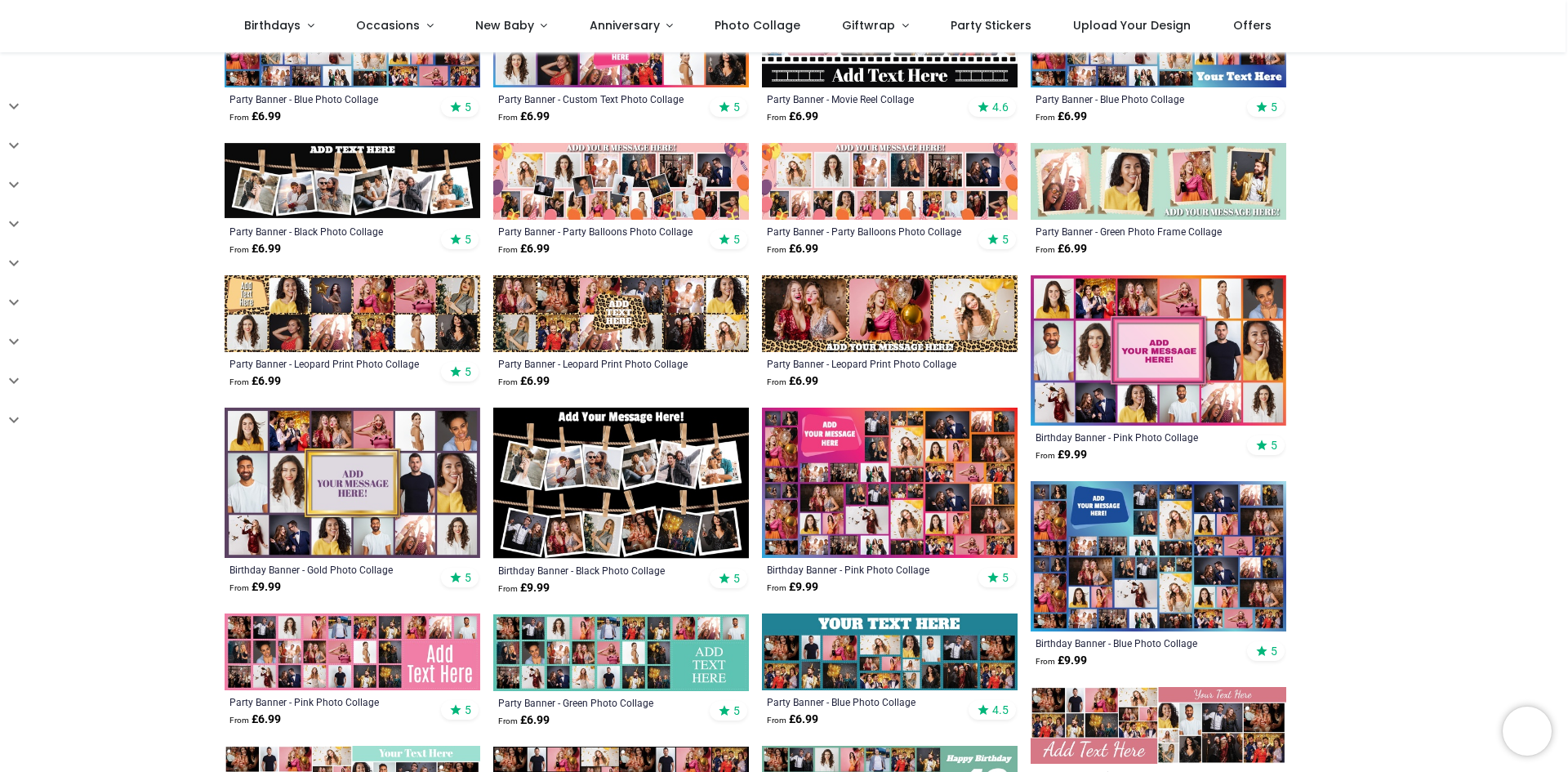
scroll to position [572, 0]
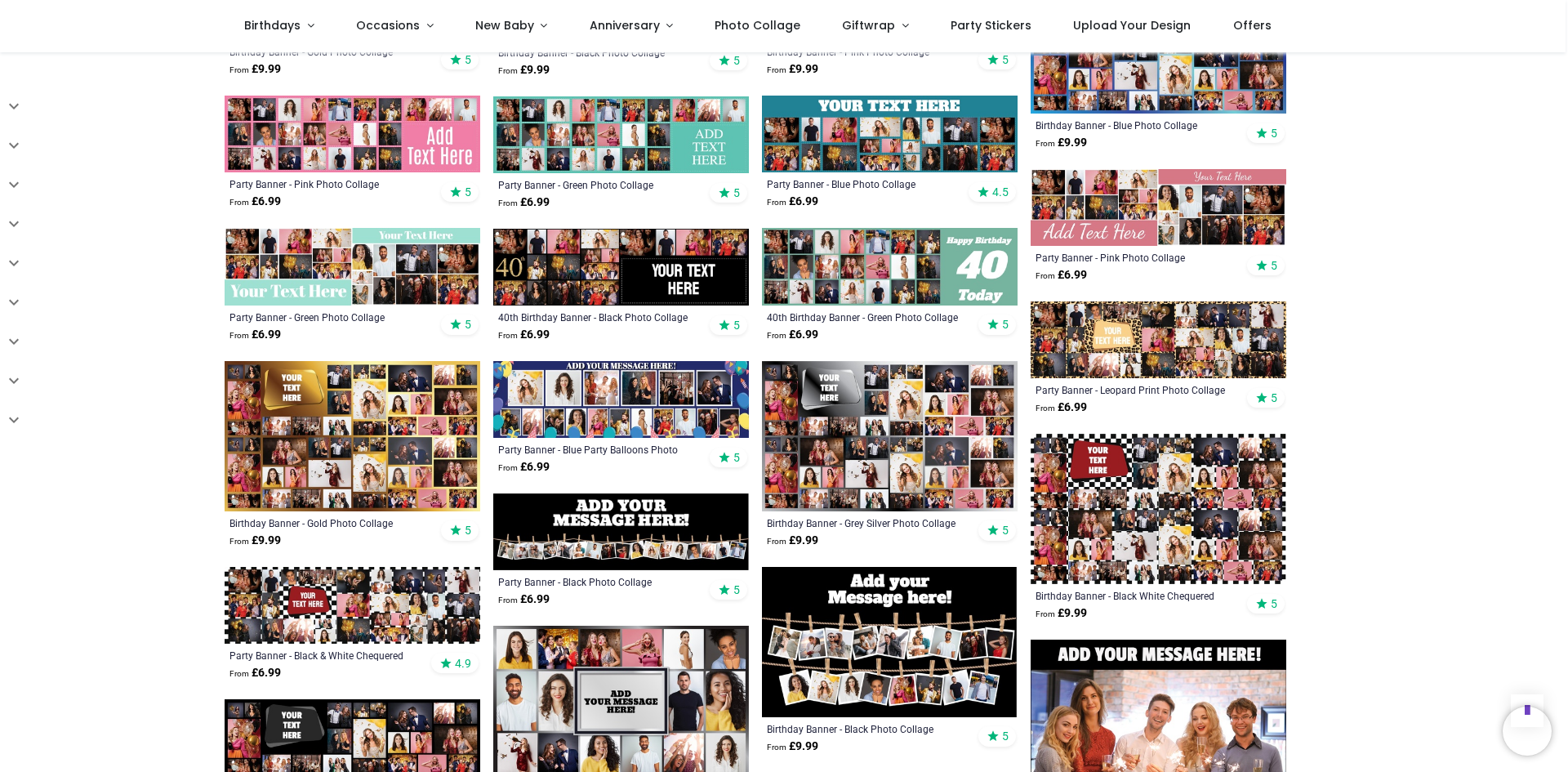
scroll to position [1061, 0]
